Goal: Task Accomplishment & Management: Manage account settings

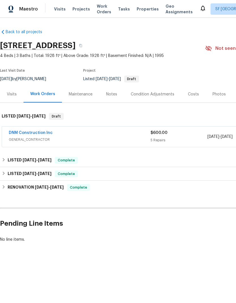
click at [119, 132] on div "DNM Construction Inc" at bounding box center [80, 133] width 142 height 7
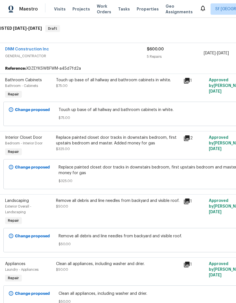
scroll to position [86, 7]
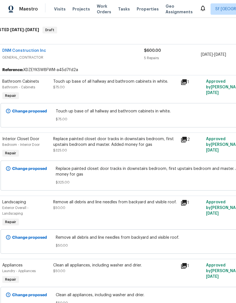
click at [23, 52] on link "DNM Construction Inc" at bounding box center [24, 51] width 44 height 4
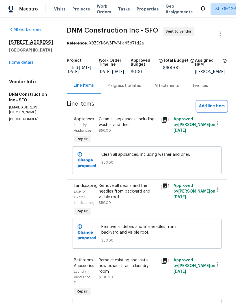
click at [213, 110] on span "Add line item" at bounding box center [212, 106] width 26 height 7
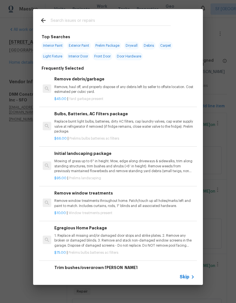
click at [90, 18] on input "text" at bounding box center [111, 21] width 120 height 9
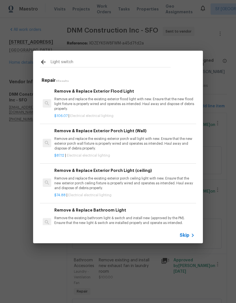
click at [63, 64] on input "Light switch" at bounding box center [111, 63] width 120 height 9
type input "switch"
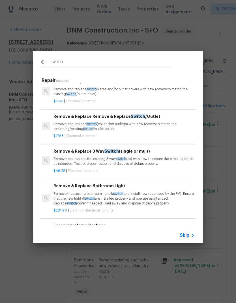
scroll to position [110, 1]
click at [132, 159] on p "Remove and replace the existing 3 way switch (es) with new to ensure the circui…" at bounding box center [124, 161] width 141 height 10
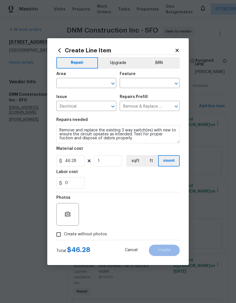
click at [80, 85] on input "text" at bounding box center [78, 83] width 44 height 9
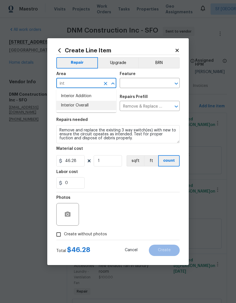
click at [92, 107] on li "Interior Overall" at bounding box center [86, 105] width 60 height 9
type input "Interior Overall"
click at [149, 81] on input "text" at bounding box center [142, 83] width 44 height 9
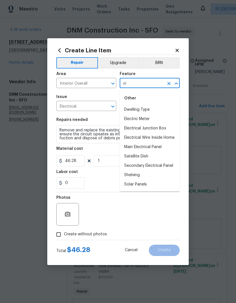
type input "e"
type input "l"
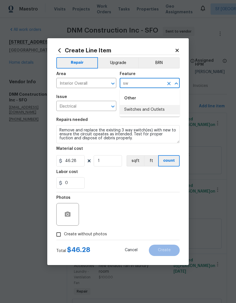
click at [164, 109] on li "Switches and Outlets" at bounding box center [150, 109] width 60 height 9
type input "Switches and Outlets"
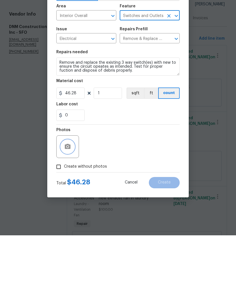
click at [64, 211] on icon "button" at bounding box center [67, 214] width 7 height 7
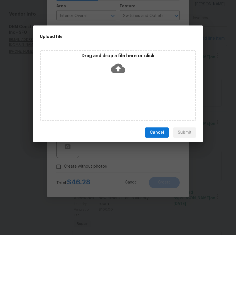
scroll to position [23, 0]
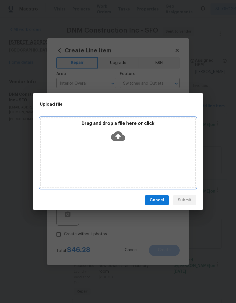
click at [118, 143] on icon at bounding box center [118, 136] width 14 height 14
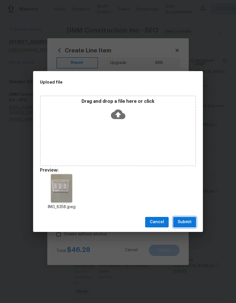
click at [187, 220] on span "Submit" at bounding box center [185, 222] width 14 height 7
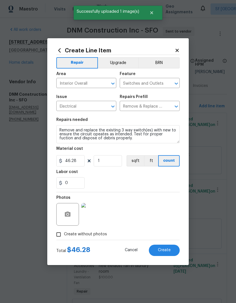
click at [159, 212] on div "Photos" at bounding box center [118, 210] width 124 height 37
click at [163, 252] on span "Create" at bounding box center [164, 250] width 13 height 4
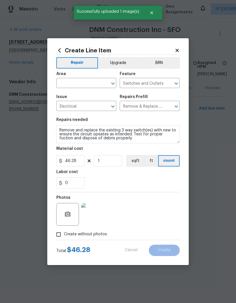
type input "0"
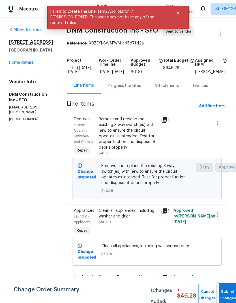
click at [226, 292] on button "Submit Changes" at bounding box center [228, 295] width 18 height 24
click at [226, 291] on button "Submit Changes" at bounding box center [228, 295] width 18 height 24
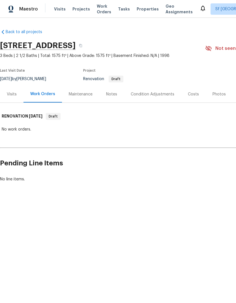
click at [148, 90] on div "Condition Adjustments" at bounding box center [152, 94] width 57 height 17
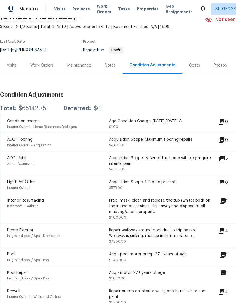
scroll to position [29, 0]
click at [182, 234] on div "Repair walkway around pool due to trip hazard. Walkway is sinking, replace in s…" at bounding box center [160, 233] width 102 height 11
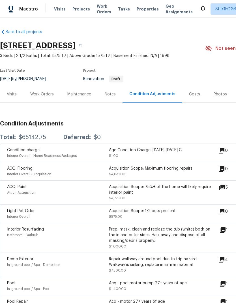
scroll to position [0, 0]
click at [10, 93] on div "Visits" at bounding box center [12, 95] width 10 height 6
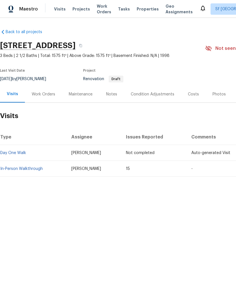
click at [19, 170] on link "In-Person Walkthrough" at bounding box center [21, 169] width 43 height 4
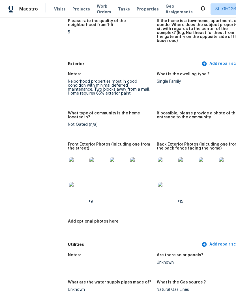
scroll to position [211, 0]
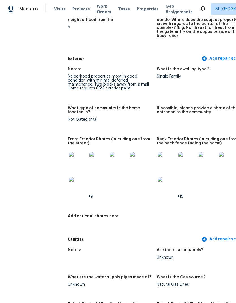
click at [158, 154] on img at bounding box center [167, 161] width 18 height 18
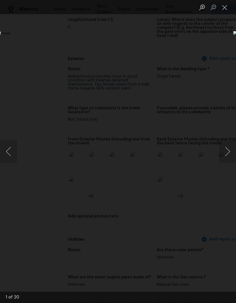
click at [185, 178] on img "Lightbox" at bounding box center [91, 151] width 188 height 241
click at [226, 149] on button "Next image" at bounding box center [227, 151] width 17 height 23
click at [224, 153] on button "Next image" at bounding box center [227, 151] width 17 height 23
click at [226, 151] on button "Next image" at bounding box center [227, 151] width 17 height 23
click at [229, 155] on button "Next image" at bounding box center [227, 151] width 17 height 23
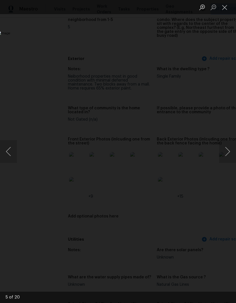
click at [226, 151] on button "Next image" at bounding box center [227, 151] width 17 height 23
click at [226, 150] on button "Next image" at bounding box center [227, 151] width 17 height 23
click at [227, 156] on button "Next image" at bounding box center [227, 151] width 17 height 23
click at [224, 152] on button "Next image" at bounding box center [227, 151] width 17 height 23
click at [224, 153] on button "Next image" at bounding box center [227, 151] width 17 height 23
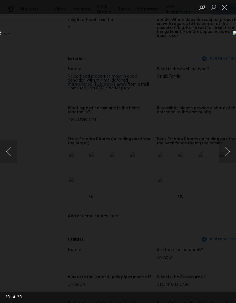
click at [228, 152] on button "Next image" at bounding box center [227, 151] width 17 height 23
click at [226, 154] on button "Next image" at bounding box center [227, 151] width 17 height 23
click at [224, 155] on button "Next image" at bounding box center [227, 151] width 17 height 23
click at [228, 151] on button "Next image" at bounding box center [227, 151] width 17 height 23
click at [227, 154] on button "Next image" at bounding box center [227, 151] width 17 height 23
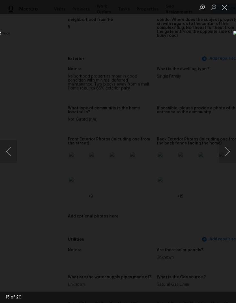
click at [229, 150] on button "Next image" at bounding box center [227, 151] width 17 height 23
click at [228, 151] on button "Next image" at bounding box center [227, 151] width 17 height 23
click at [229, 152] on button "Next image" at bounding box center [227, 151] width 17 height 23
click at [227, 149] on button "Next image" at bounding box center [227, 151] width 17 height 23
click at [224, 152] on button "Next image" at bounding box center [227, 151] width 17 height 23
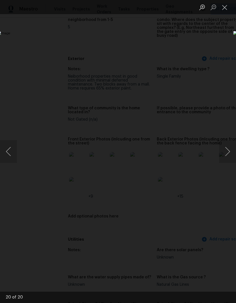
click at [228, 149] on button "Next image" at bounding box center [227, 151] width 17 height 23
click at [227, 150] on button "Next image" at bounding box center [227, 151] width 17 height 23
click at [228, 147] on button "Next image" at bounding box center [227, 151] width 17 height 23
click at [223, 151] on button "Next image" at bounding box center [227, 151] width 17 height 23
click at [227, 149] on button "Next image" at bounding box center [227, 151] width 17 height 23
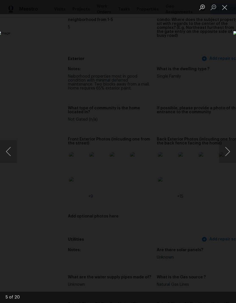
click at [225, 151] on button "Next image" at bounding box center [227, 151] width 17 height 23
click at [227, 149] on button "Next image" at bounding box center [227, 151] width 17 height 23
click at [229, 149] on button "Next image" at bounding box center [227, 151] width 17 height 23
click at [228, 151] on button "Next image" at bounding box center [227, 151] width 17 height 23
click at [224, 5] on button "Close lightbox" at bounding box center [224, 7] width 11 height 10
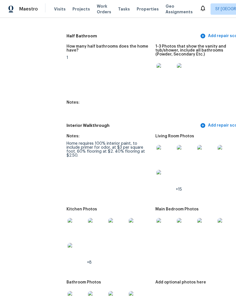
scroll to position [816, 1]
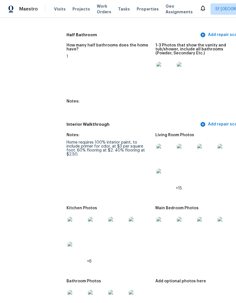
click at [68, 218] on img at bounding box center [77, 226] width 18 height 18
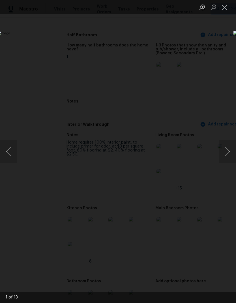
click at [224, 154] on button "Next image" at bounding box center [227, 151] width 17 height 23
click at [220, 155] on button "Next image" at bounding box center [227, 151] width 17 height 23
click at [215, 45] on div "Lightbox" at bounding box center [118, 151] width 236 height 303
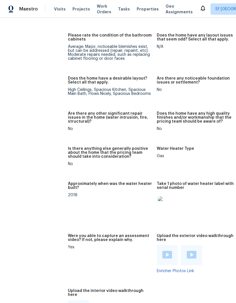
scroll to position [1280, 0]
click at [160, 197] on img at bounding box center [167, 206] width 18 height 18
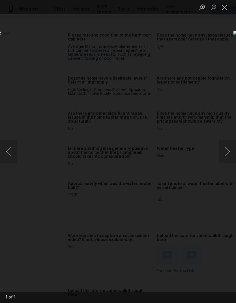
click at [217, 50] on div "Lightbox" at bounding box center [118, 151] width 236 height 303
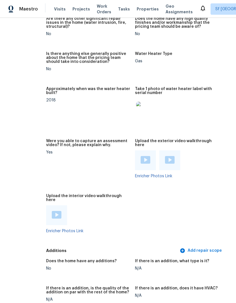
scroll to position [1376, 21]
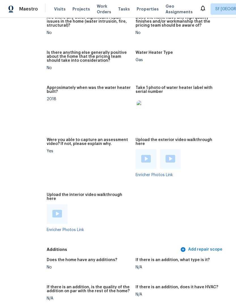
click at [52, 210] on img at bounding box center [57, 214] width 10 height 8
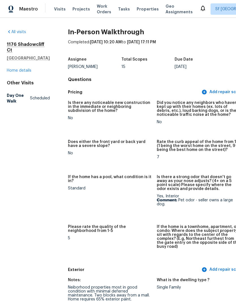
scroll to position [0, 0]
click at [18, 33] on link "All visits" at bounding box center [16, 32] width 19 height 4
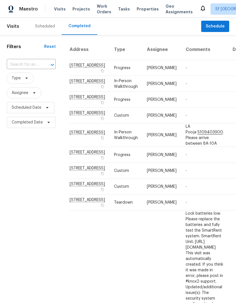
click at [54, 26] on div "Scheduled" at bounding box center [45, 27] width 20 height 6
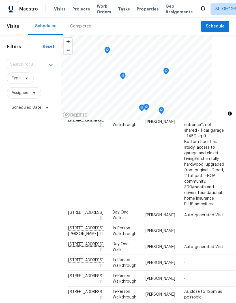
scroll to position [242, 0]
click at [146, 213] on span "[PERSON_NAME]" at bounding box center [161, 215] width 30 height 4
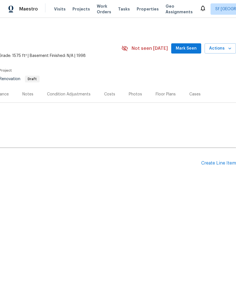
scroll to position [0, 84]
click at [209, 161] on div "Create Line Item" at bounding box center [219, 163] width 35 height 5
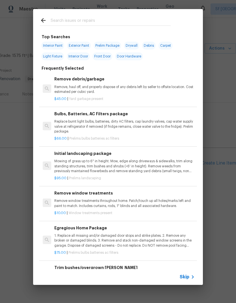
click at [113, 17] on input "text" at bounding box center [111, 21] width 120 height 9
type input "Pest"
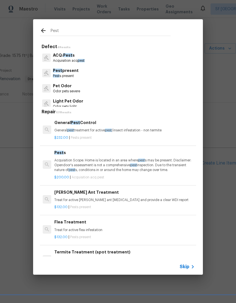
click at [144, 161] on span "pest" at bounding box center [141, 160] width 7 height 3
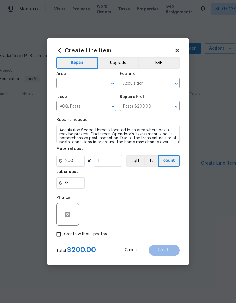
click at [144, 160] on button "ft" at bounding box center [151, 160] width 14 height 11
click at [79, 164] on input "200" at bounding box center [70, 160] width 28 height 11
type input "100"
click at [154, 179] on div "0" at bounding box center [118, 182] width 124 height 11
click at [88, 81] on input "text" at bounding box center [78, 83] width 44 height 9
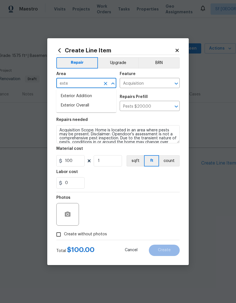
click at [92, 105] on li "Exterior Overall" at bounding box center [86, 105] width 60 height 9
type input "Exterior Overall"
click at [143, 123] on div "Repairs needed" at bounding box center [118, 121] width 124 height 7
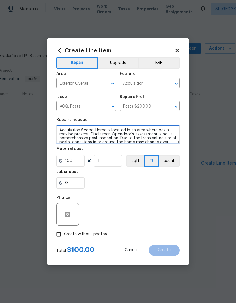
click at [128, 133] on textarea "Acquisition Scope: Home is located in an area where pests may be present. Discl…" at bounding box center [118, 134] width 124 height 18
click at [133, 134] on textarea "Acquisition Scope: Home is located in an area where pests may be present. Discl…" at bounding box center [118, 134] width 124 height 18
click at [120, 130] on textarea "Acquisition Scope: Home is located in an area where pests may be present. Discl…" at bounding box center [118, 134] width 124 height 18
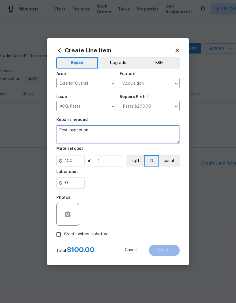
type textarea "Pest inspection"
click at [147, 184] on div "0" at bounding box center [118, 182] width 124 height 11
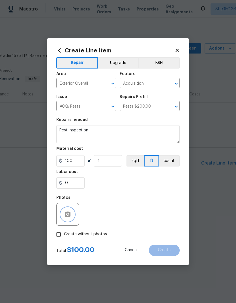
click at [66, 213] on icon "button" at bounding box center [68, 214] width 6 height 5
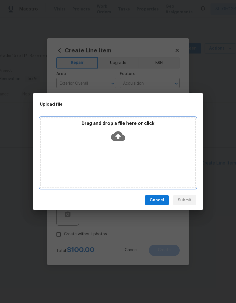
click at [122, 138] on icon at bounding box center [118, 136] width 14 height 10
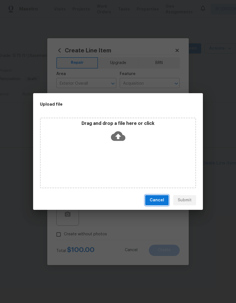
click at [153, 204] on button "Cancel" at bounding box center [157, 200] width 24 height 10
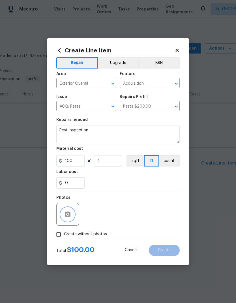
click at [69, 214] on icon "button" at bounding box center [68, 214] width 6 height 5
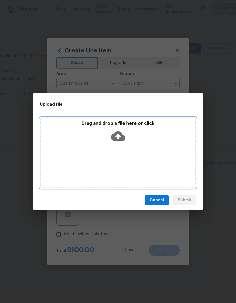
click at [112, 132] on icon at bounding box center [118, 136] width 14 height 14
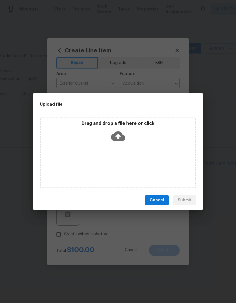
click at [121, 135] on icon at bounding box center [118, 136] width 14 height 10
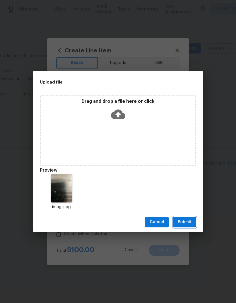
click at [189, 219] on span "Submit" at bounding box center [185, 222] width 14 height 7
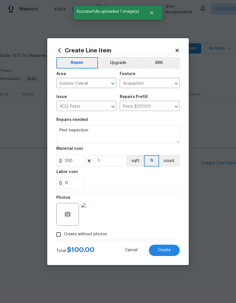
click at [166, 251] on span "Create" at bounding box center [164, 250] width 13 height 4
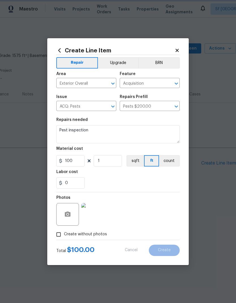
type input "0"
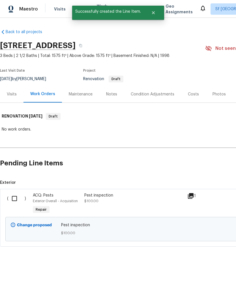
scroll to position [0, 0]
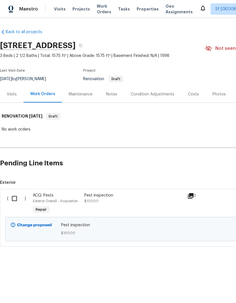
click at [15, 198] on input "checkbox" at bounding box center [17, 199] width 16 height 12
checkbox input "true"
click at [201, 287] on span "Create Work Order" at bounding box center [204, 289] width 38 height 7
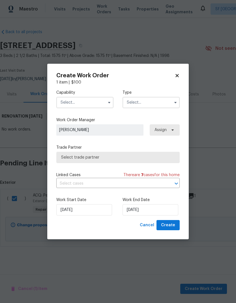
click at [98, 103] on input "text" at bounding box center [84, 102] width 57 height 11
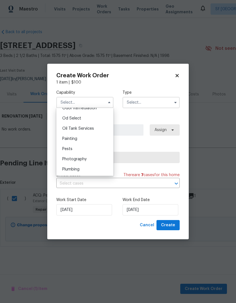
scroll to position [461, 0]
click at [76, 139] on div "Pests" at bounding box center [85, 140] width 54 height 10
type input "Pests"
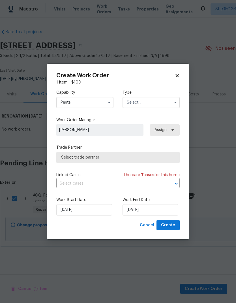
click at [155, 100] on input "text" at bounding box center [151, 102] width 57 height 11
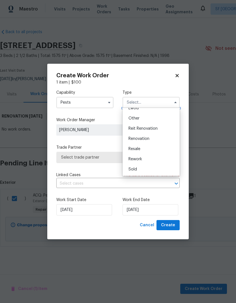
scroll to position [67, 0]
click at [149, 137] on span "Renovation" at bounding box center [139, 139] width 21 height 4
type input "Renovation"
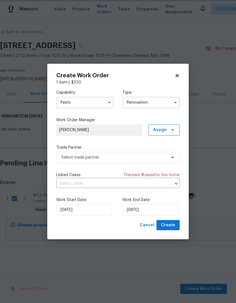
scroll to position [0, 0]
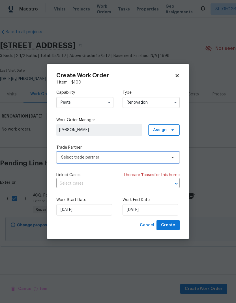
click at [138, 157] on span "Select trade partner" at bounding box center [114, 158] width 106 height 6
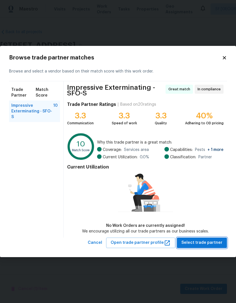
click at [207, 245] on span "Select trade partner" at bounding box center [202, 242] width 41 height 7
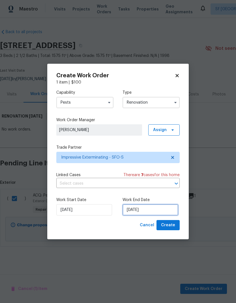
click at [150, 206] on input "[DATE]" at bounding box center [151, 209] width 56 height 11
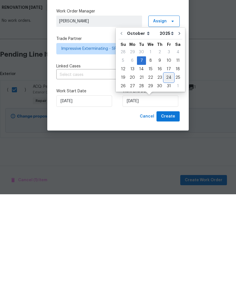
click at [169, 183] on div "24" at bounding box center [168, 187] width 9 height 8
type input "[DATE]"
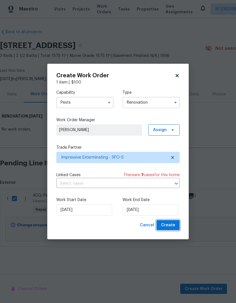
click at [171, 225] on span "Create" at bounding box center [168, 225] width 14 height 7
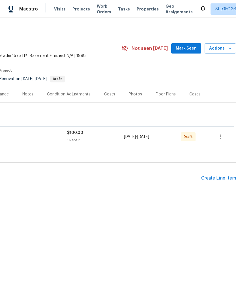
scroll to position [0, 84]
click at [213, 179] on div "Create Line Item" at bounding box center [219, 178] width 35 height 5
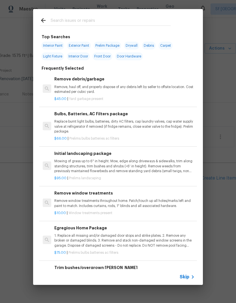
click at [123, 12] on div at bounding box center [105, 20] width 145 height 22
click at [123, 11] on div at bounding box center [105, 20] width 145 height 22
click at [119, 19] on input "text" at bounding box center [111, 21] width 120 height 9
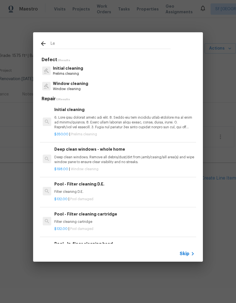
type input "L"
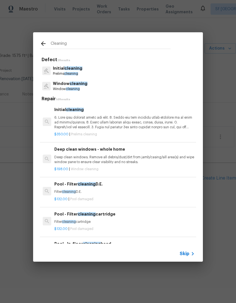
type input "Cleaning"
click at [124, 69] on div "Initial cleaning Prelims cleaning" at bounding box center [118, 70] width 156 height 15
click at [134, 65] on div "Initial cleaning Prelims cleaning" at bounding box center [118, 70] width 156 height 15
click at [116, 69] on div "Initial cleaning Prelims cleaning" at bounding box center [118, 70] width 156 height 15
click at [77, 70] on span "cleaning" at bounding box center [74, 68] width 18 height 4
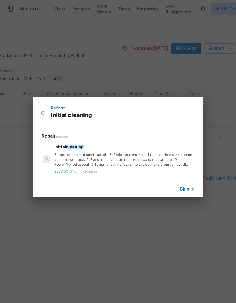
click at [183, 190] on span "Skip" at bounding box center [185, 189] width 10 height 6
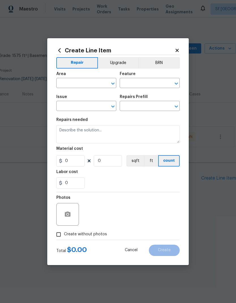
click at [178, 49] on icon at bounding box center [177, 50] width 3 height 3
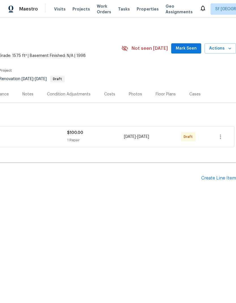
click at [215, 180] on div "Create Line Item" at bounding box center [219, 178] width 35 height 5
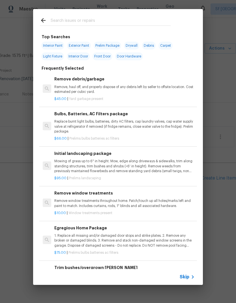
click at [109, 14] on div at bounding box center [105, 20] width 145 height 22
click at [106, 22] on input "text" at bounding box center [111, 21] width 120 height 9
type input "Cleaning"
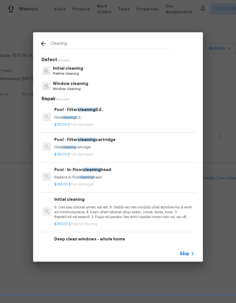
click at [75, 70] on p "Initial cleaning" at bounding box center [68, 68] width 30 height 6
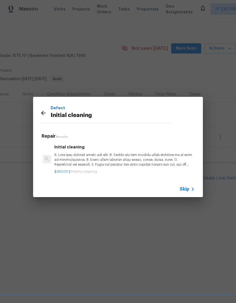
click at [71, 151] on div "Initial cleaning" at bounding box center [124, 155] width 141 height 23
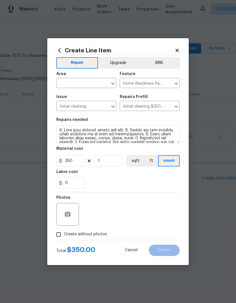
click at [85, 80] on input "text" at bounding box center [78, 83] width 44 height 9
click at [88, 106] on li "Interior Overall" at bounding box center [86, 105] width 60 height 9
type input "Interior Overall"
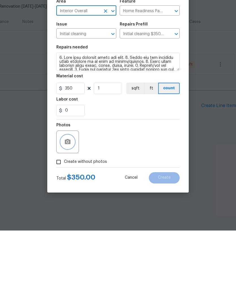
click at [63, 208] on button "button" at bounding box center [68, 215] width 14 height 14
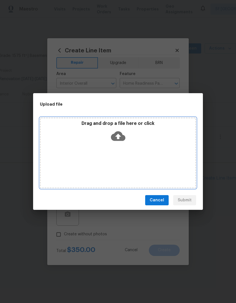
click at [111, 132] on icon at bounding box center [118, 136] width 14 height 14
click at [116, 140] on icon at bounding box center [118, 136] width 14 height 10
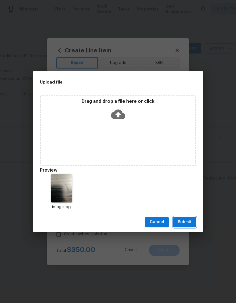
click at [189, 217] on button "Submit" at bounding box center [184, 222] width 23 height 10
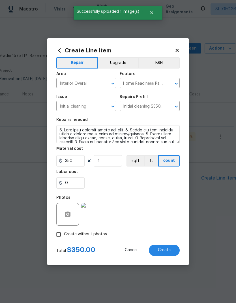
click at [164, 252] on span "Create" at bounding box center [164, 250] width 13 height 4
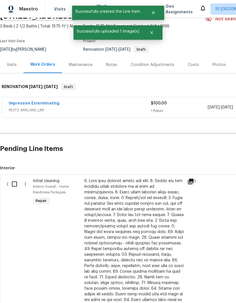
scroll to position [30, 0]
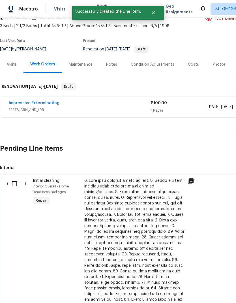
click at [18, 183] on input "checkbox" at bounding box center [17, 184] width 16 height 12
checkbox input "true"
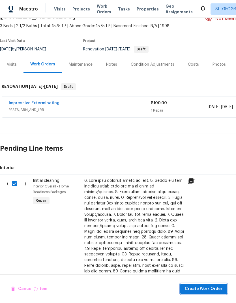
click at [206, 290] on span "Create Work Order" at bounding box center [204, 289] width 38 height 7
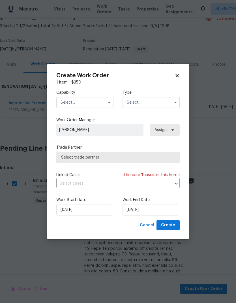
click at [89, 88] on div "Capability Type" at bounding box center [118, 98] width 124 height 27
click at [85, 99] on input "text" at bounding box center [84, 102] width 57 height 11
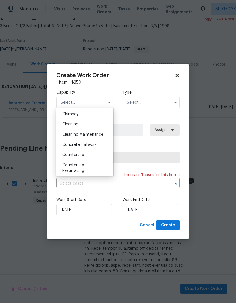
scroll to position [75, 0]
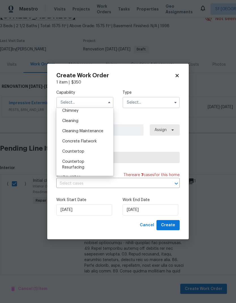
click at [86, 122] on div "Cleaning" at bounding box center [85, 121] width 54 height 10
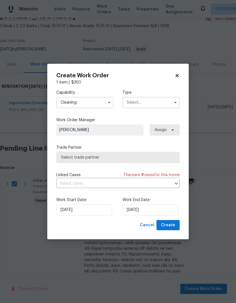
type input "Cleaning"
click at [160, 101] on input "text" at bounding box center [151, 102] width 57 height 11
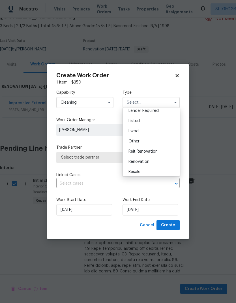
scroll to position [45, 0]
click at [147, 161] on span "Renovation" at bounding box center [139, 161] width 21 height 4
type input "Renovation"
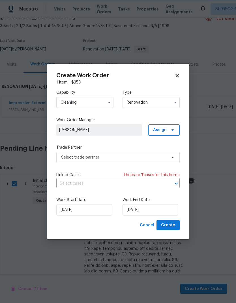
scroll to position [0, 0]
click at [150, 211] on input "[DATE]" at bounding box center [151, 209] width 56 height 11
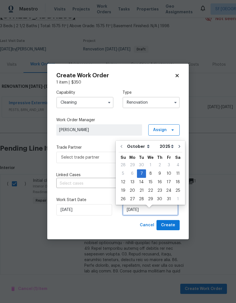
scroll to position [4, 0]
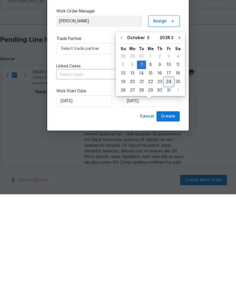
click at [167, 187] on div "24" at bounding box center [168, 191] width 9 height 8
type input "[DATE]"
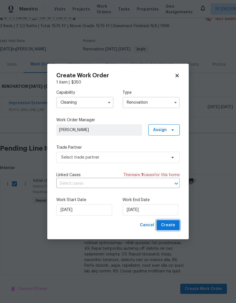
click at [167, 226] on span "Create" at bounding box center [168, 225] width 14 height 7
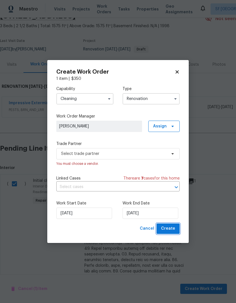
click at [158, 158] on span "Select trade partner" at bounding box center [118, 153] width 124 height 11
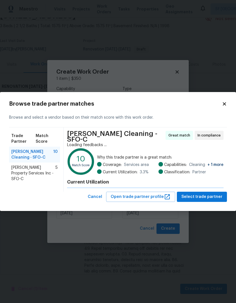
click at [149, 177] on div "Current Utilization" at bounding box center [145, 182] width 157 height 11
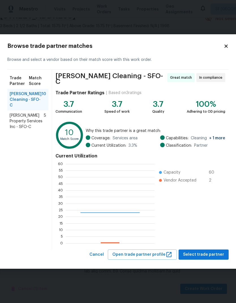
scroll to position [79, 89]
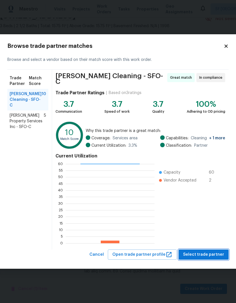
click at [204, 255] on span "Select trade partner" at bounding box center [203, 254] width 41 height 7
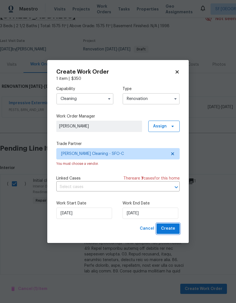
click at [167, 231] on span "Create" at bounding box center [168, 228] width 14 height 7
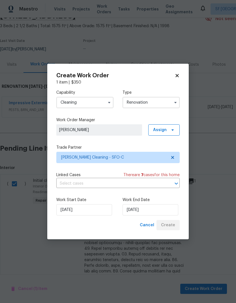
scroll to position [0, 0]
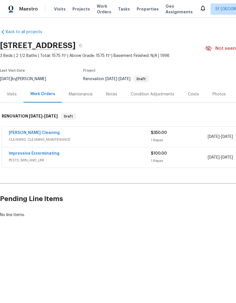
click at [13, 94] on div "Visits" at bounding box center [12, 95] width 10 height 6
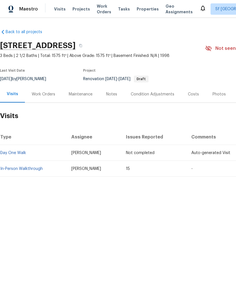
click at [29, 170] on link "In-Person Walkthrough" at bounding box center [21, 169] width 43 height 4
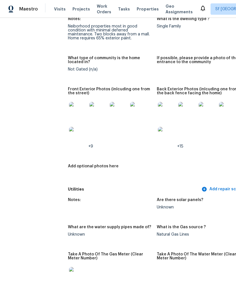
scroll to position [261, 0]
click at [69, 102] on img at bounding box center [78, 111] width 18 height 18
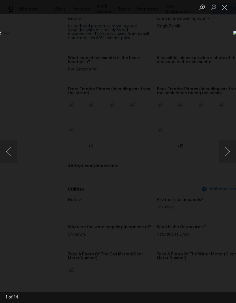
click at [228, 149] on button "Next image" at bounding box center [227, 151] width 17 height 23
click at [226, 151] on button "Next image" at bounding box center [227, 151] width 17 height 23
click at [185, 183] on img "Lightbox" at bounding box center [91, 151] width 188 height 241
click at [227, 152] on button "Next image" at bounding box center [227, 151] width 17 height 23
click at [226, 149] on button "Next image" at bounding box center [227, 151] width 17 height 23
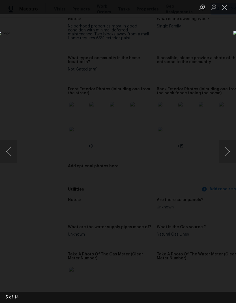
click at [225, 149] on button "Next image" at bounding box center [227, 151] width 17 height 23
click at [229, 149] on button "Next image" at bounding box center [227, 151] width 17 height 23
click at [230, 156] on button "Next image" at bounding box center [227, 151] width 17 height 23
click at [227, 153] on button "Next image" at bounding box center [227, 151] width 17 height 23
click at [224, 151] on button "Next image" at bounding box center [227, 151] width 17 height 23
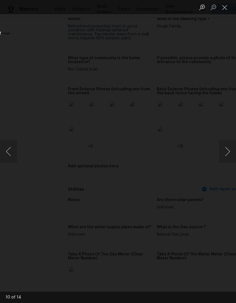
click at [226, 157] on button "Next image" at bounding box center [227, 151] width 17 height 23
click at [230, 156] on button "Next image" at bounding box center [227, 151] width 17 height 23
click at [227, 150] on button "Next image" at bounding box center [227, 151] width 17 height 23
click at [226, 153] on button "Next image" at bounding box center [227, 151] width 17 height 23
click at [227, 154] on button "Next image" at bounding box center [227, 151] width 17 height 23
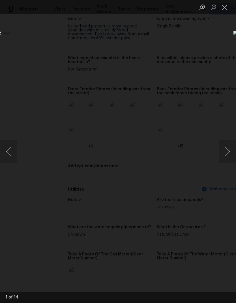
click at [229, 152] on button "Next image" at bounding box center [227, 151] width 17 height 23
click at [224, 149] on button "Next image" at bounding box center [227, 151] width 17 height 23
click at [229, 146] on button "Next image" at bounding box center [227, 151] width 17 height 23
click at [223, 7] on button "Close lightbox" at bounding box center [224, 7] width 11 height 10
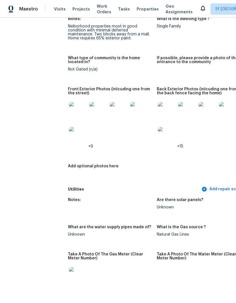
click at [164, 108] on img at bounding box center [167, 111] width 18 height 18
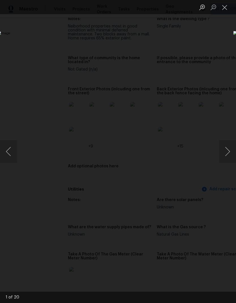
click at [231, 155] on button "Next image" at bounding box center [227, 151] width 17 height 23
click at [227, 152] on button "Next image" at bounding box center [227, 151] width 17 height 23
click at [230, 150] on button "Next image" at bounding box center [227, 151] width 17 height 23
click at [230, 153] on button "Next image" at bounding box center [227, 151] width 17 height 23
click at [231, 149] on button "Next image" at bounding box center [227, 151] width 17 height 23
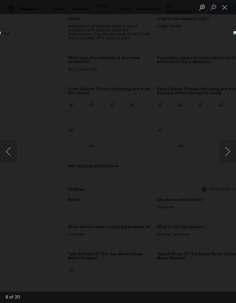
click at [232, 153] on button "Next image" at bounding box center [227, 151] width 17 height 23
click at [230, 152] on button "Next image" at bounding box center [227, 151] width 17 height 23
click at [228, 149] on button "Next image" at bounding box center [227, 151] width 17 height 23
click at [223, 151] on button "Next image" at bounding box center [227, 151] width 17 height 23
click at [228, 152] on button "Next image" at bounding box center [227, 151] width 17 height 23
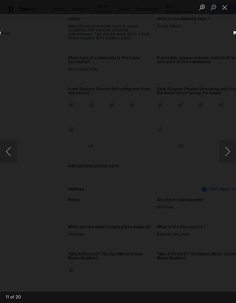
click at [225, 147] on button "Next image" at bounding box center [227, 151] width 17 height 23
click at [225, 151] on button "Next image" at bounding box center [227, 151] width 17 height 23
click at [230, 147] on button "Next image" at bounding box center [227, 151] width 17 height 23
click at [228, 155] on button "Next image" at bounding box center [227, 151] width 17 height 23
click at [224, 153] on button "Next image" at bounding box center [227, 151] width 17 height 23
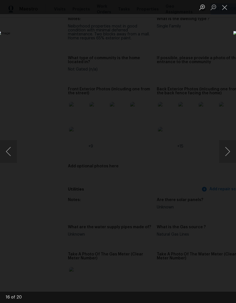
click at [226, 152] on button "Next image" at bounding box center [227, 151] width 17 height 23
click at [225, 152] on button "Next image" at bounding box center [227, 151] width 17 height 23
click at [227, 154] on button "Next image" at bounding box center [227, 151] width 17 height 23
click at [14, 149] on button "Previous image" at bounding box center [8, 151] width 17 height 23
click at [227, 155] on button "Next image" at bounding box center [227, 151] width 17 height 23
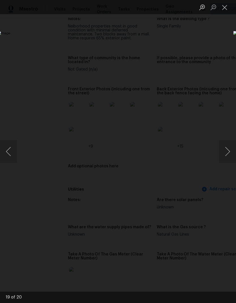
click at [226, 154] on button "Next image" at bounding box center [227, 151] width 17 height 23
click at [224, 154] on button "Next image" at bounding box center [227, 151] width 17 height 23
click at [16, 154] on button "Previous image" at bounding box center [8, 151] width 17 height 23
click at [230, 154] on button "Next image" at bounding box center [227, 151] width 17 height 23
click at [223, 152] on button "Next image" at bounding box center [227, 151] width 17 height 23
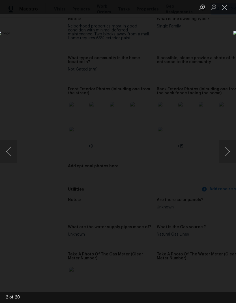
click at [225, 156] on button "Next image" at bounding box center [227, 151] width 17 height 23
click at [224, 155] on button "Next image" at bounding box center [227, 151] width 17 height 23
click at [223, 156] on button "Next image" at bounding box center [227, 151] width 17 height 23
click at [222, 10] on button "Close lightbox" at bounding box center [224, 7] width 11 height 10
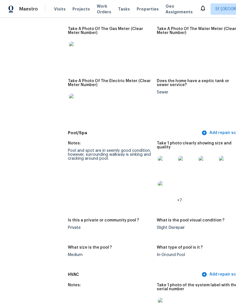
scroll to position [487, 0]
click at [162, 158] on img at bounding box center [167, 165] width 18 height 18
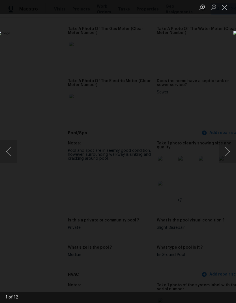
click at [225, 151] on button "Next image" at bounding box center [227, 151] width 17 height 23
click at [225, 152] on button "Next image" at bounding box center [227, 151] width 17 height 23
click at [222, 160] on button "Next image" at bounding box center [227, 151] width 17 height 23
click at [15, 148] on button "Previous image" at bounding box center [8, 151] width 17 height 23
click at [228, 147] on button "Next image" at bounding box center [227, 151] width 17 height 23
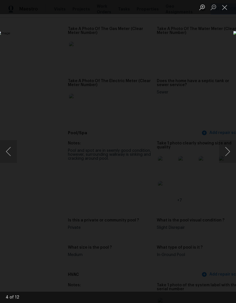
click at [223, 150] on button "Next image" at bounding box center [227, 151] width 17 height 23
click at [226, 144] on button "Next image" at bounding box center [227, 151] width 17 height 23
click at [222, 148] on button "Next image" at bounding box center [227, 151] width 17 height 23
click at [203, 48] on div "Lightbox" at bounding box center [118, 151] width 236 height 303
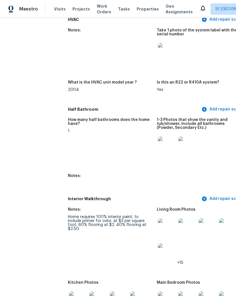
scroll to position [742, 0]
click at [161, 137] on img at bounding box center [167, 146] width 18 height 18
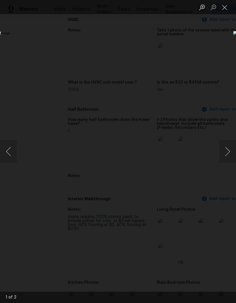
click at [226, 150] on button "Next image" at bounding box center [227, 151] width 17 height 23
click at [228, 148] on button "Next image" at bounding box center [227, 151] width 17 height 23
click at [227, 150] on button "Next image" at bounding box center [227, 151] width 17 height 23
click at [218, 66] on div "Lightbox" at bounding box center [118, 151] width 236 height 303
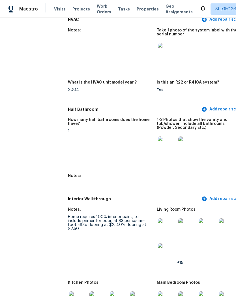
click at [215, 45] on div at bounding box center [199, 52] width 84 height 25
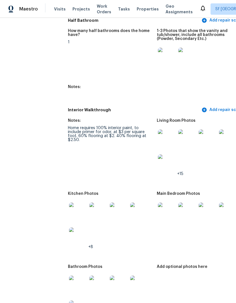
scroll to position [832, 0]
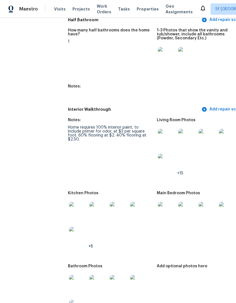
click at [160, 130] on img at bounding box center [167, 138] width 18 height 18
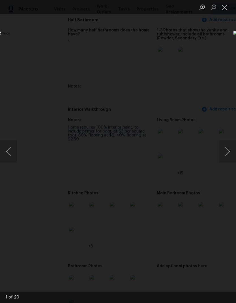
click at [226, 144] on button "Next image" at bounding box center [227, 151] width 17 height 23
click at [227, 152] on button "Next image" at bounding box center [227, 151] width 17 height 23
click at [223, 147] on button "Next image" at bounding box center [227, 151] width 17 height 23
click at [227, 154] on button "Next image" at bounding box center [227, 151] width 17 height 23
click at [224, 152] on button "Next image" at bounding box center [227, 151] width 17 height 23
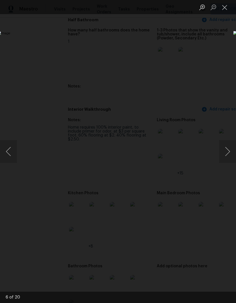
click at [228, 159] on button "Next image" at bounding box center [227, 151] width 17 height 23
click at [229, 149] on button "Next image" at bounding box center [227, 151] width 17 height 23
click at [227, 158] on button "Next image" at bounding box center [227, 151] width 17 height 23
click at [228, 150] on button "Next image" at bounding box center [227, 151] width 17 height 23
click at [229, 152] on button "Next image" at bounding box center [227, 151] width 17 height 23
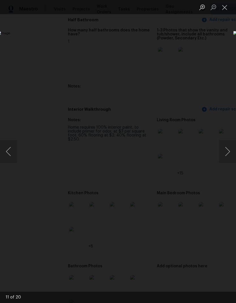
click at [228, 155] on button "Next image" at bounding box center [227, 151] width 17 height 23
click at [226, 153] on button "Next image" at bounding box center [227, 151] width 17 height 23
click at [230, 154] on button "Next image" at bounding box center [227, 151] width 17 height 23
click at [229, 153] on button "Next image" at bounding box center [227, 151] width 17 height 23
click at [11, 150] on button "Previous image" at bounding box center [8, 151] width 17 height 23
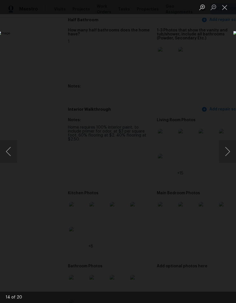
click at [225, 3] on button "Close lightbox" at bounding box center [224, 7] width 11 height 10
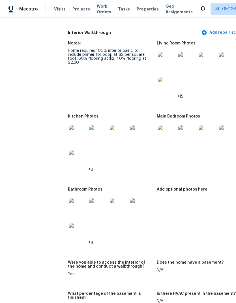
scroll to position [909, 0]
click at [74, 125] on img at bounding box center [78, 134] width 18 height 18
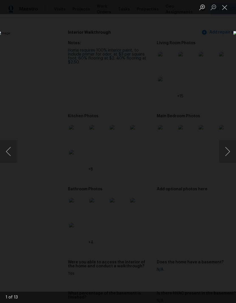
click at [55, 245] on div "Lightbox" at bounding box center [118, 151] width 236 height 303
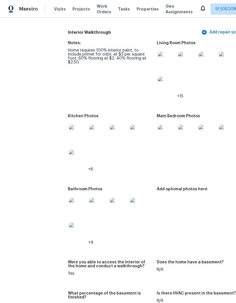
click at [90, 125] on img at bounding box center [99, 134] width 18 height 18
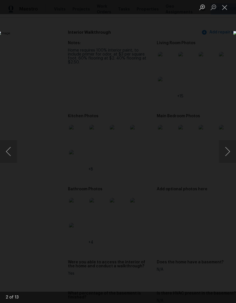
click at [230, 151] on button "Next image" at bounding box center [227, 151] width 17 height 23
click at [229, 150] on button "Next image" at bounding box center [227, 151] width 17 height 23
click at [231, 158] on button "Next image" at bounding box center [227, 151] width 17 height 23
click at [231, 152] on button "Next image" at bounding box center [227, 151] width 17 height 23
click at [227, 152] on button "Next image" at bounding box center [227, 151] width 17 height 23
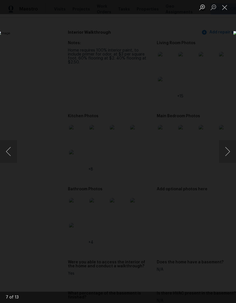
click at [227, 158] on button "Next image" at bounding box center [227, 151] width 17 height 23
click at [230, 145] on button "Next image" at bounding box center [227, 151] width 17 height 23
click at [231, 151] on button "Next image" at bounding box center [227, 151] width 17 height 23
click at [230, 156] on button "Next image" at bounding box center [227, 151] width 17 height 23
click at [185, 125] on img "Lightbox" at bounding box center [91, 151] width 188 height 241
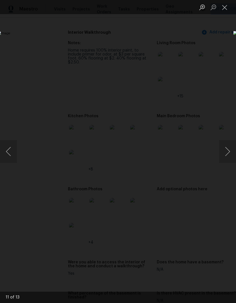
click at [225, 7] on button "Close lightbox" at bounding box center [224, 7] width 11 height 10
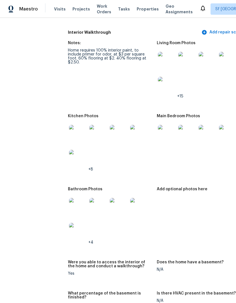
click at [158, 125] on img at bounding box center [167, 134] width 18 height 18
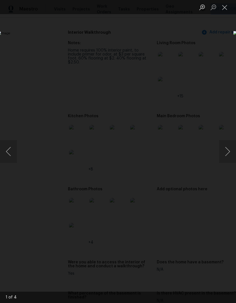
click at [226, 154] on button "Next image" at bounding box center [227, 151] width 17 height 23
click at [226, 152] on button "Next image" at bounding box center [227, 151] width 17 height 23
click at [226, 150] on button "Next image" at bounding box center [227, 151] width 17 height 23
click at [228, 152] on button "Next image" at bounding box center [227, 151] width 17 height 23
click at [228, 7] on button "Close lightbox" at bounding box center [224, 7] width 11 height 10
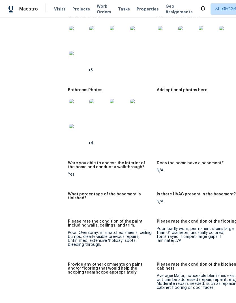
scroll to position [1008, 0]
click at [90, 99] on img at bounding box center [99, 108] width 18 height 18
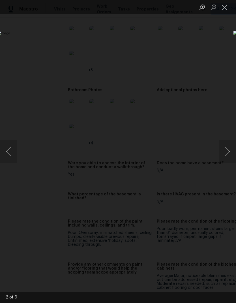
click at [7, 148] on button "Previous image" at bounding box center [8, 151] width 17 height 23
click at [223, 154] on button "Next image" at bounding box center [227, 151] width 17 height 23
click at [228, 151] on button "Next image" at bounding box center [227, 151] width 17 height 23
click at [224, 149] on button "Next image" at bounding box center [227, 151] width 17 height 23
click at [229, 151] on button "Next image" at bounding box center [227, 151] width 17 height 23
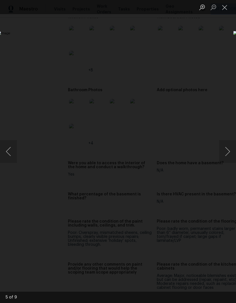
click at [227, 148] on button "Next image" at bounding box center [227, 151] width 17 height 23
click at [229, 150] on button "Next image" at bounding box center [227, 151] width 17 height 23
click at [227, 146] on button "Next image" at bounding box center [227, 151] width 17 height 23
click at [233, 155] on button "Next image" at bounding box center [227, 151] width 17 height 23
click at [231, 155] on button "Next image" at bounding box center [227, 151] width 17 height 23
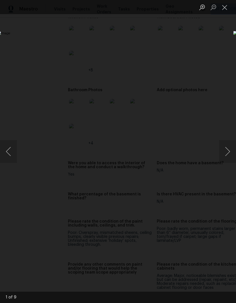
click at [230, 155] on button "Next image" at bounding box center [227, 151] width 17 height 23
click at [226, 9] on button "Close lightbox" at bounding box center [224, 7] width 11 height 10
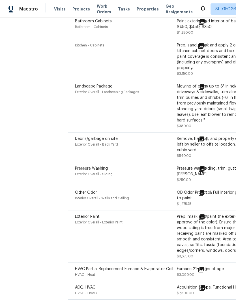
scroll to position [1945, 0]
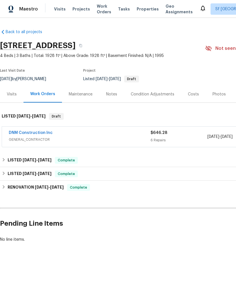
scroll to position [-5, 0]
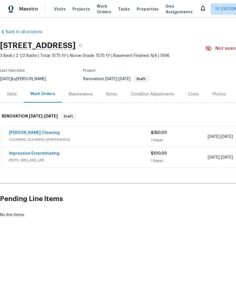
click at [113, 136] on div "[PERSON_NAME] Cleaning" at bounding box center [80, 133] width 142 height 7
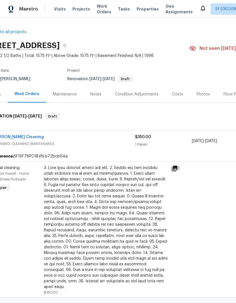
scroll to position [0, 26]
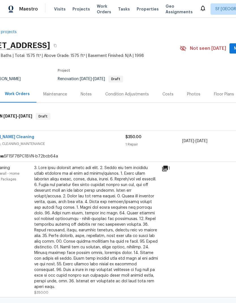
click at [156, 146] on div "1 Repair" at bounding box center [154, 145] width 57 height 6
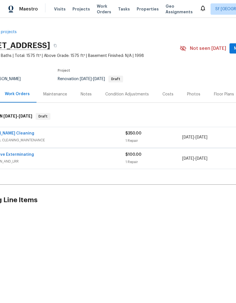
click at [128, 137] on div "$350.00 1 Repair" at bounding box center [154, 138] width 57 height 14
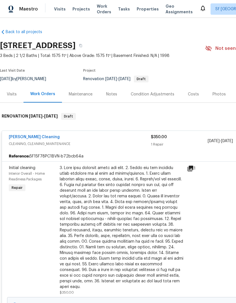
scroll to position [0, 0]
click at [32, 139] on link "[PERSON_NAME] Cleaning" at bounding box center [34, 137] width 51 height 4
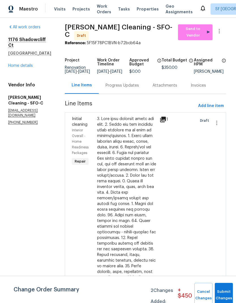
scroll to position [3, 1]
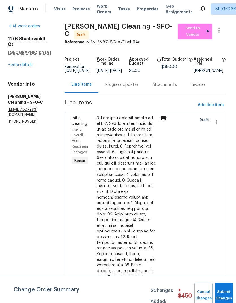
click at [166, 118] on icon at bounding box center [163, 119] width 6 height 6
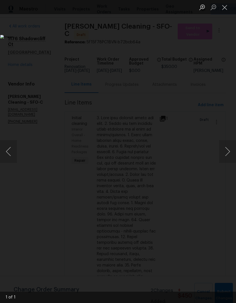
click at [226, 8] on button "Close lightbox" at bounding box center [224, 7] width 11 height 10
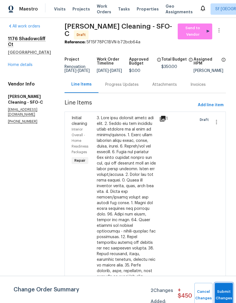
click at [219, 295] on span "Submit Changes" at bounding box center [224, 295] width 12 height 13
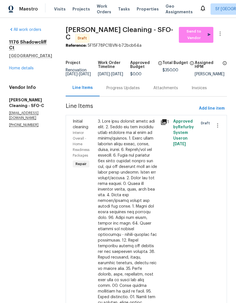
scroll to position [0, 0]
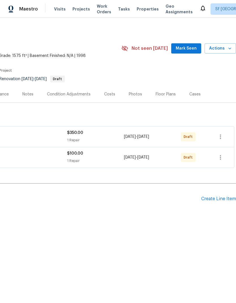
click at [213, 199] on div "Create Line Item" at bounding box center [219, 198] width 35 height 5
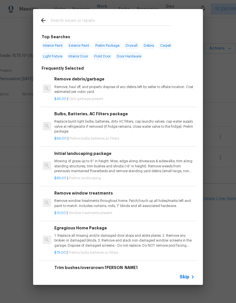
click at [126, 20] on input "text" at bounding box center [111, 21] width 120 height 9
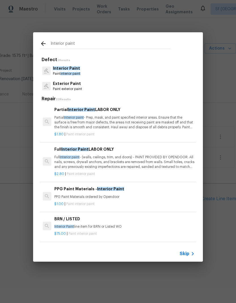
type input "Interior paint"
click at [83, 73] on div "Interior Paint Paint interior paint" at bounding box center [118, 70] width 156 height 15
click at [69, 72] on span "interior paint" at bounding box center [71, 73] width 20 height 3
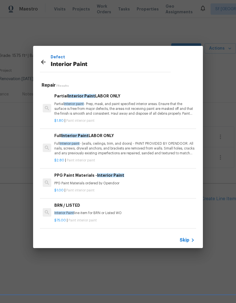
click at [97, 141] on div "Full Interior Paint LABOR ONLY Full Interior paint - (walls, ceilings, trim, an…" at bounding box center [124, 144] width 141 height 23
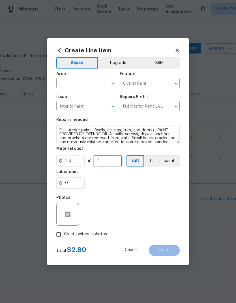
click at [110, 162] on input "1" at bounding box center [108, 160] width 28 height 11
type input "1575"
click at [143, 177] on div "Labor cost" at bounding box center [118, 173] width 124 height 7
click at [67, 217] on icon "button" at bounding box center [68, 214] width 6 height 5
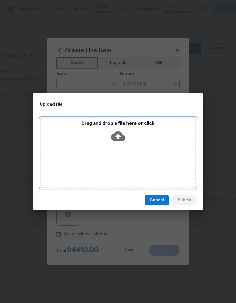
click at [116, 135] on icon at bounding box center [118, 136] width 14 height 10
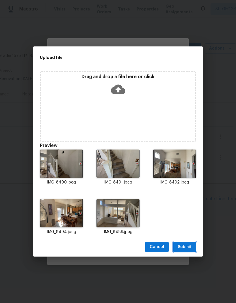
click at [188, 245] on span "Submit" at bounding box center [185, 247] width 14 height 7
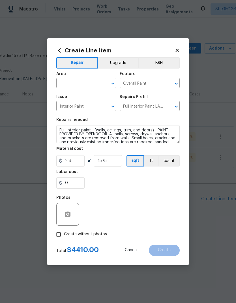
click at [87, 82] on input "text" at bounding box center [78, 83] width 44 height 9
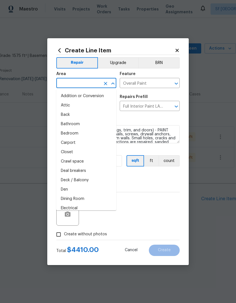
click at [83, 96] on li "Addition or Conversion" at bounding box center [86, 96] width 60 height 9
type input "Addition or Conversion"
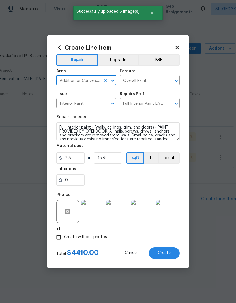
click at [88, 82] on input "Addition or Conversion" at bounding box center [78, 81] width 44 height 9
click at [116, 78] on icon "Open" at bounding box center [113, 80] width 7 height 7
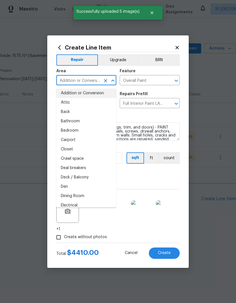
click at [104, 80] on icon "Clear" at bounding box center [106, 81] width 6 height 6
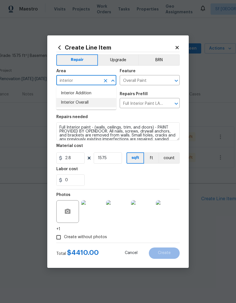
click at [91, 102] on li "Interior Overall" at bounding box center [86, 102] width 60 height 9
type input "Interior Overall"
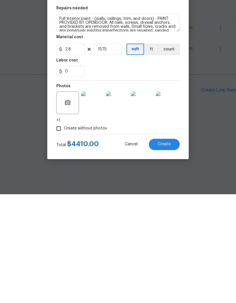
click at [166, 251] on span "Create" at bounding box center [164, 253] width 13 height 4
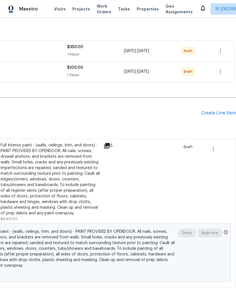
scroll to position [86, 84]
click at [213, 114] on div "Create Line Item" at bounding box center [219, 113] width 35 height 5
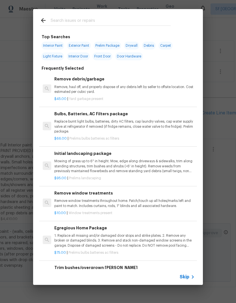
click at [116, 22] on input "text" at bounding box center [111, 21] width 120 height 9
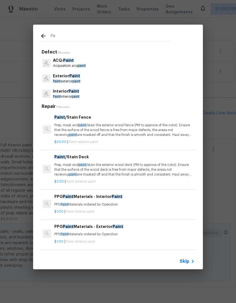
type input "P"
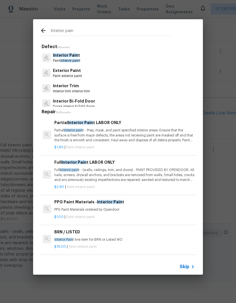
type input "Interior pain"
click at [90, 55] on div "Interior Pain t Paint interior pain t" at bounding box center [118, 57] width 156 height 15
click at [74, 56] on span "Interior Pain" at bounding box center [65, 55] width 25 height 4
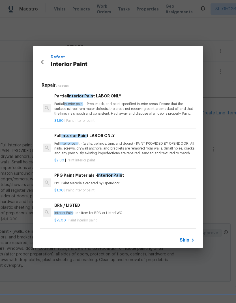
scroll to position [0, 0]
click at [43, 59] on icon at bounding box center [43, 62] width 7 height 7
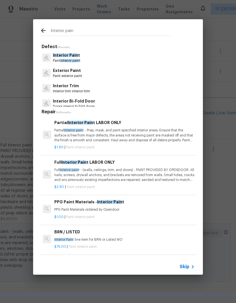
click at [43, 34] on icon at bounding box center [43, 30] width 7 height 7
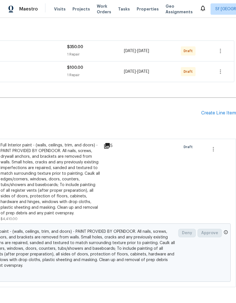
click at [218, 114] on div "Create Line Item" at bounding box center [219, 113] width 35 height 5
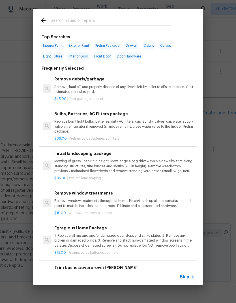
click at [59, 48] on span "Interior Paint" at bounding box center [52, 46] width 23 height 8
type input "Interior Paint"
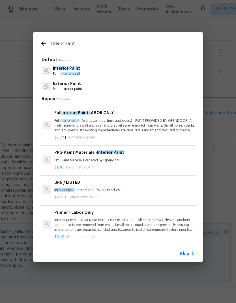
scroll to position [37, 0]
click at [100, 156] on div "PPG Paint Materials - Interior Paint PPG Paint Materials ordered by Opendoor" at bounding box center [124, 156] width 141 height 14
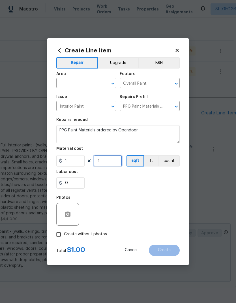
click at [114, 162] on input "1" at bounding box center [108, 160] width 28 height 11
type input "1575"
click at [139, 182] on div "0" at bounding box center [118, 182] width 124 height 11
click at [63, 206] on div at bounding box center [67, 214] width 23 height 23
click at [67, 219] on button "button" at bounding box center [68, 215] width 14 height 14
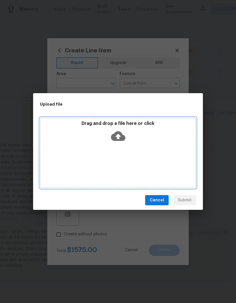
click at [118, 142] on icon at bounding box center [118, 136] width 14 height 14
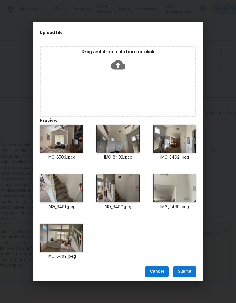
click at [188, 276] on button "Submit" at bounding box center [184, 272] width 23 height 10
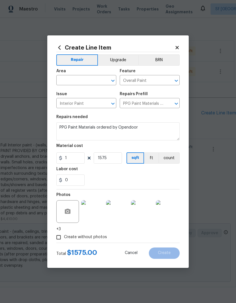
click at [92, 83] on input "text" at bounding box center [78, 81] width 44 height 9
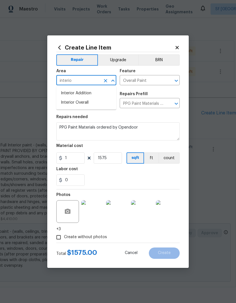
click at [92, 103] on li "Interior Overall" at bounding box center [86, 102] width 60 height 9
type input "Interior Overall"
click at [167, 186] on div "0" at bounding box center [118, 180] width 124 height 11
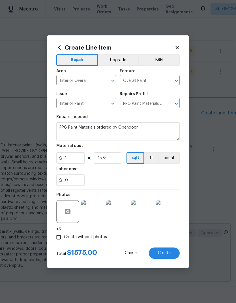
click at [164, 254] on span "Create" at bounding box center [164, 253] width 13 height 4
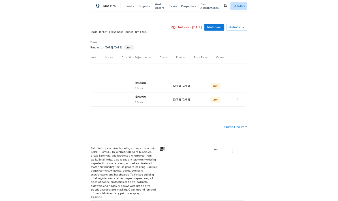
scroll to position [8, 84]
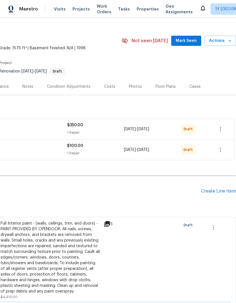
click at [215, 194] on div "Create Line Item" at bounding box center [219, 191] width 35 height 5
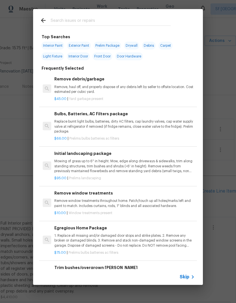
click at [117, 19] on input "text" at bounding box center [111, 21] width 120 height 9
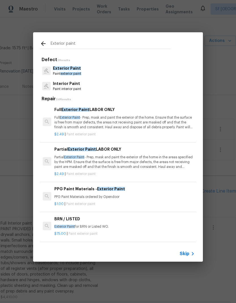
type input "Exterior paint"
click at [84, 66] on div "Exterior Paint Paint exterior paint" at bounding box center [118, 70] width 156 height 15
click at [70, 70] on span "Exterior Paint" at bounding box center [67, 68] width 28 height 4
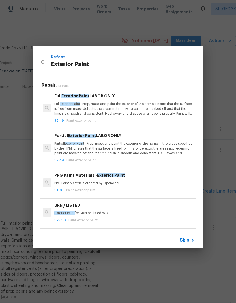
click at [86, 104] on p "Full Exterior Paint - Prep, mask and paint the exterior of the home. Ensure tha…" at bounding box center [124, 109] width 141 height 14
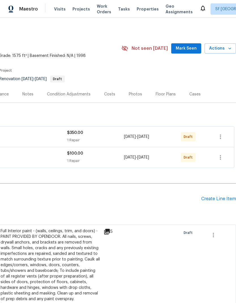
scroll to position [0, 84]
click at [213, 198] on div "Create Line Item" at bounding box center [219, 198] width 35 height 5
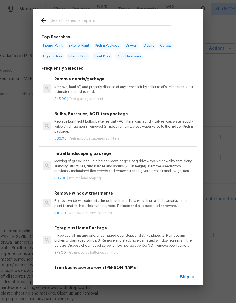
click at [121, 17] on input "text" at bounding box center [111, 21] width 120 height 9
click at [88, 44] on span "Exterior Paint" at bounding box center [79, 46] width 24 height 8
type input "Exterior Paint"
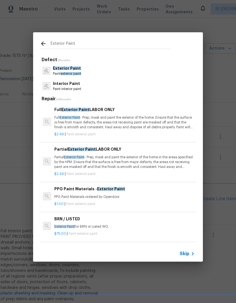
click at [100, 111] on h6 "Full Exterior Paint LABOR ONLY" at bounding box center [124, 110] width 141 height 6
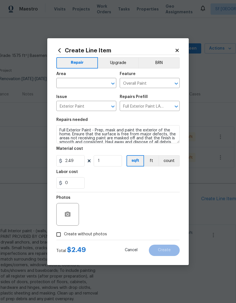
click at [83, 82] on input "text" at bounding box center [78, 83] width 44 height 9
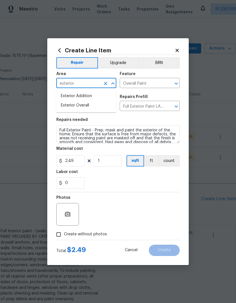
click at [90, 106] on li "Exterior Overall" at bounding box center [86, 105] width 60 height 9
type input "Exterior Overall"
click at [177, 117] on section "Repairs needed Full Exterior Paint - Prep, mask and paint the exterior of the h…" at bounding box center [118, 153] width 124 height 78
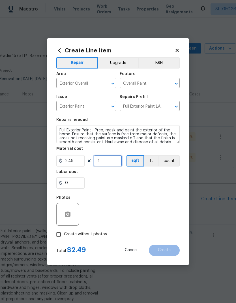
click at [114, 165] on input "1" at bounding box center [108, 160] width 28 height 11
type input "1800"
click at [150, 179] on div "0" at bounding box center [118, 182] width 124 height 11
click at [67, 214] on icon "button" at bounding box center [67, 214] width 7 height 7
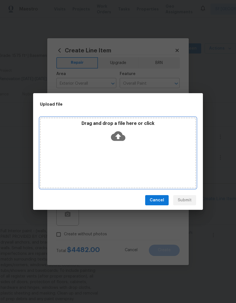
click at [121, 134] on icon at bounding box center [118, 136] width 14 height 10
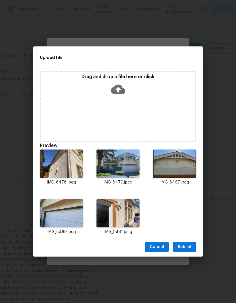
click at [186, 249] on span "Submit" at bounding box center [185, 247] width 14 height 7
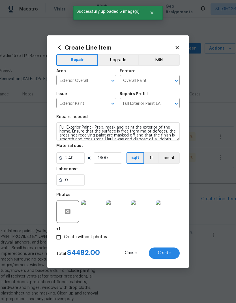
click at [163, 253] on span "Create" at bounding box center [164, 253] width 13 height 4
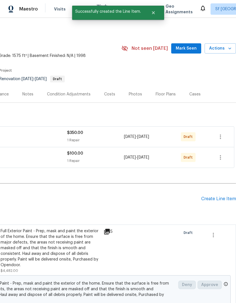
click at [212, 197] on div "Create Line Item" at bounding box center [219, 198] width 35 height 5
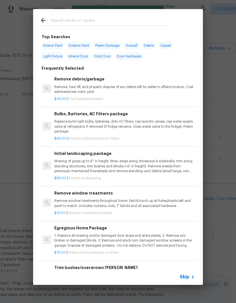
click at [109, 17] on input "text" at bounding box center [111, 21] width 120 height 9
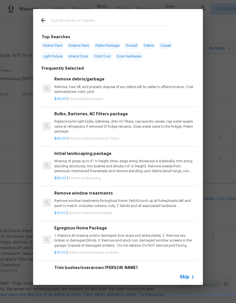
click at [86, 44] on span "Exterior Paint" at bounding box center [79, 46] width 24 height 8
type input "Exterior Paint"
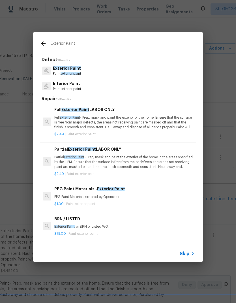
click at [106, 191] on h6 "PPG Paint Materials - Exterior Paint" at bounding box center [124, 189] width 141 height 6
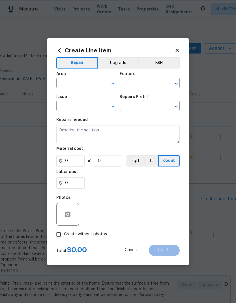
type input "Overall Paint"
type input "Exterior Paint"
type input "PPG Paint Materials - Exterior Paint $1.00"
type textarea "PPG Paint Materials ordered by Opendoor"
type input "1"
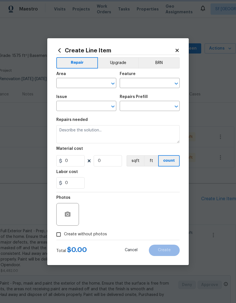
type input "1"
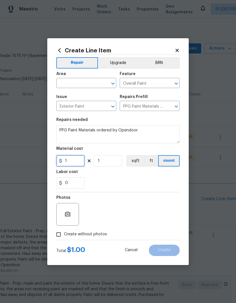
click at [79, 162] on input "1" at bounding box center [70, 160] width 28 height 11
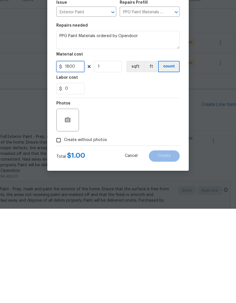
type input "1800"
click at [144, 192] on div "Photos" at bounding box center [118, 210] width 124 height 37
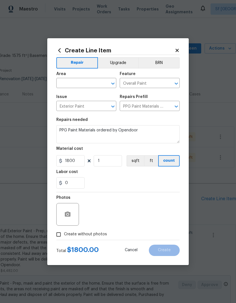
click at [69, 120] on h5 "Repairs needed" at bounding box center [71, 120] width 31 height 4
click at [65, 221] on button "button" at bounding box center [68, 215] width 14 height 14
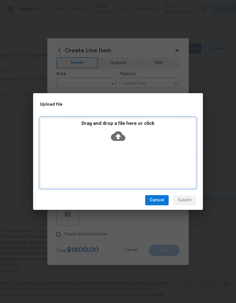
click at [112, 136] on icon at bounding box center [118, 136] width 14 height 10
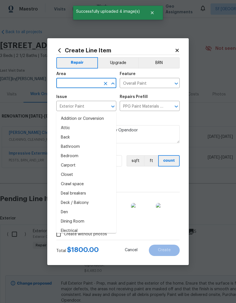
scroll to position [0, 84]
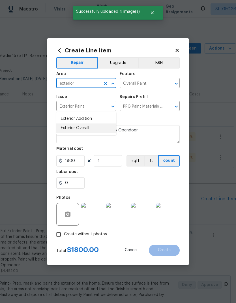
click at [87, 124] on li "Exterior Overall" at bounding box center [86, 128] width 60 height 9
type input "Exterior Overall"
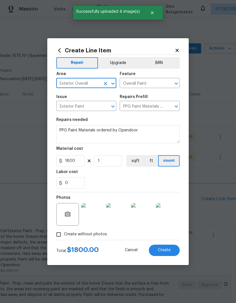
click at [156, 178] on div "0" at bounding box center [118, 182] width 124 height 11
click at [166, 255] on button "Create" at bounding box center [164, 250] width 31 height 11
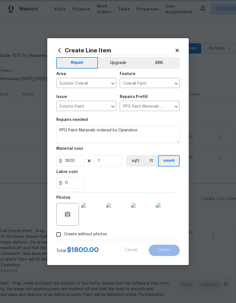
type input "0"
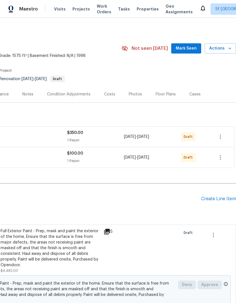
click at [220, 186] on div "Pending Line Items Create Line Item" at bounding box center [76, 199] width 320 height 26
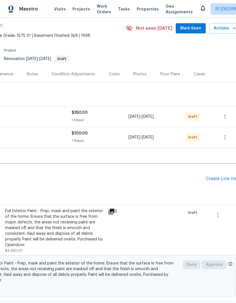
scroll to position [19, 79]
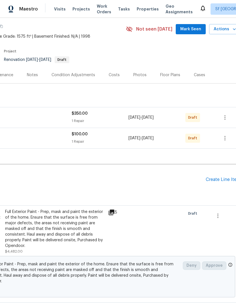
click at [218, 177] on div "Create Line Item" at bounding box center [223, 179] width 35 height 5
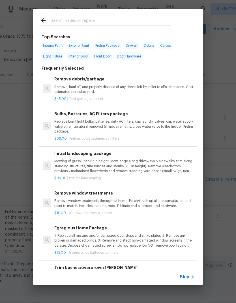
click at [107, 14] on div at bounding box center [105, 20] width 145 height 22
click at [103, 18] on input "text" at bounding box center [111, 21] width 120 height 9
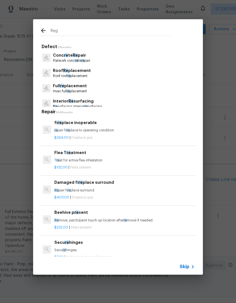
type input "Regl"
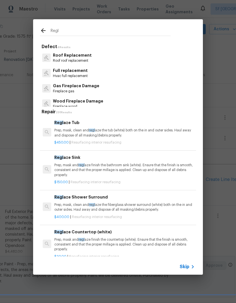
click at [94, 132] on p "Prep, mask, clean and regl aze the tub (white) both on the in and outer sides. …" at bounding box center [124, 133] width 141 height 10
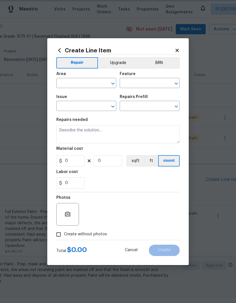
type input "Interior Resurfacing"
type input "Reglaze Tub $450.00"
type textarea "Prep, mask, clean and reglaze the tub (white) both on the in and outer sides. H…"
type input "450"
type input "1"
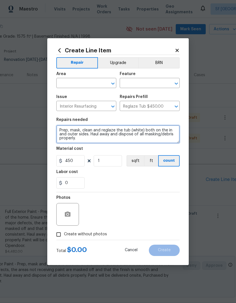
click at [94, 132] on textarea "Prep, mask, clean and reglaze the tub (white) both on the in and outer sides. H…" at bounding box center [118, 134] width 124 height 18
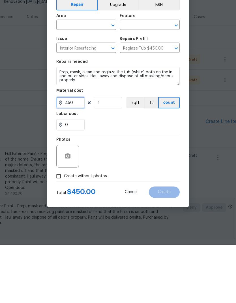
click at [77, 155] on input "450" at bounding box center [70, 160] width 28 height 11
type input "1000"
click at [133, 192] on div "Photos" at bounding box center [118, 210] width 124 height 37
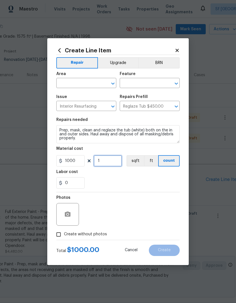
click at [109, 158] on input "1" at bounding box center [108, 160] width 28 height 11
click at [111, 165] on input "1" at bounding box center [108, 160] width 28 height 11
type input "2"
click at [151, 181] on div "0" at bounding box center [118, 182] width 124 height 11
click at [87, 82] on input "text" at bounding box center [78, 83] width 44 height 9
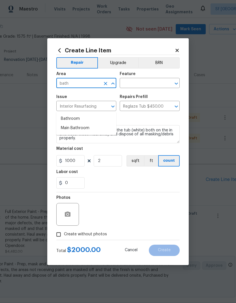
click at [84, 114] on li "Bathroom" at bounding box center [86, 118] width 60 height 9
type input "Bathroom"
click at [141, 82] on input "text" at bounding box center [142, 83] width 44 height 9
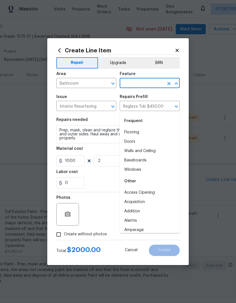
click at [136, 114] on div "Frequent" at bounding box center [150, 121] width 60 height 14
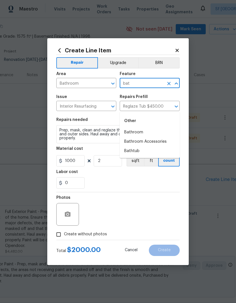
click at [145, 128] on li "Bathroom" at bounding box center [150, 132] width 60 height 9
type input "B"
click at [137, 147] on li "Bathtub" at bounding box center [150, 151] width 60 height 9
type input "Bathtub"
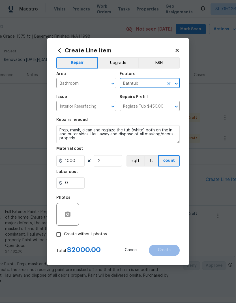
click at [157, 117] on section "Repairs needed Prep, mask, clean and reglaze the tub (white) both on the in and…" at bounding box center [118, 153] width 124 height 78
click at [69, 215] on icon "button" at bounding box center [68, 214] width 6 height 5
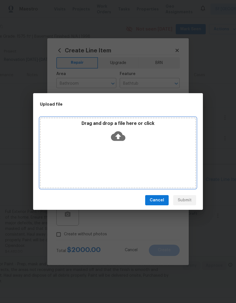
click at [117, 133] on icon at bounding box center [118, 136] width 14 height 10
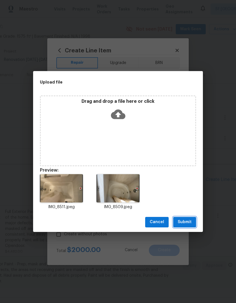
click at [189, 223] on span "Submit" at bounding box center [185, 222] width 14 height 7
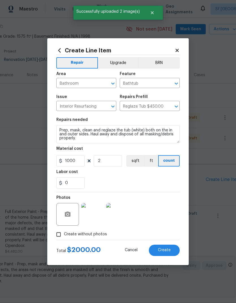
click at [165, 254] on button "Create" at bounding box center [164, 250] width 31 height 11
type input "0"
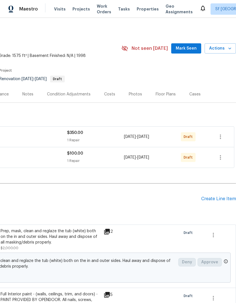
scroll to position [0, 84]
click at [209, 197] on div "Create Line Item" at bounding box center [219, 198] width 35 height 5
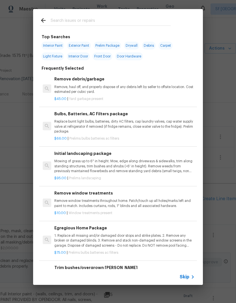
click at [123, 17] on input "text" at bounding box center [111, 21] width 120 height 9
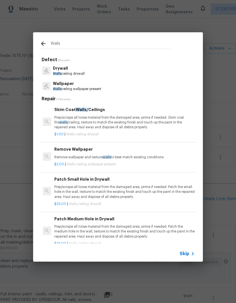
type input "Walls"
click at [104, 71] on div "Drywall Walls ceiling drywall" at bounding box center [118, 70] width 156 height 15
click at [104, 68] on div "Drywall Walls ceiling drywall" at bounding box center [118, 70] width 156 height 15
click at [72, 69] on p "Drywall" at bounding box center [69, 68] width 32 height 6
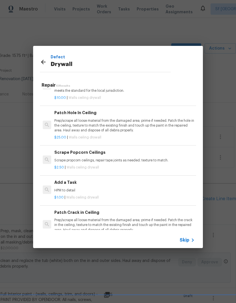
scroll to position [182, 0]
click at [75, 188] on p "HPM to detail" at bounding box center [124, 190] width 141 height 5
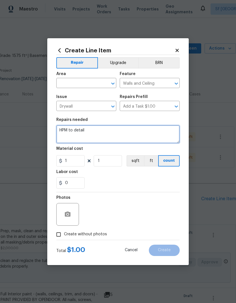
click at [98, 132] on textarea "HPM to detail" at bounding box center [118, 134] width 124 height 18
click at [96, 136] on textarea "HPM to detail" at bounding box center [118, 134] width 124 height 18
click at [96, 130] on textarea "HPM to detail" at bounding box center [118, 134] width 124 height 18
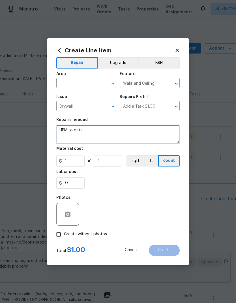
click at [96, 130] on textarea "HPM to detail" at bounding box center [118, 134] width 124 height 18
click at [104, 133] on textarea "HPM to detail" at bounding box center [118, 134] width 124 height 18
click at [88, 131] on textarea "HPM to detail" at bounding box center [118, 134] width 124 height 18
click at [86, 133] on textarea "HPM to detail" at bounding box center [118, 134] width 124 height 18
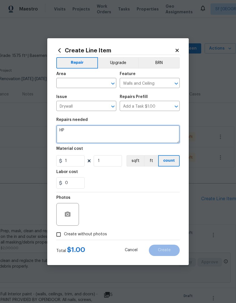
type textarea "H"
type textarea "Repair"
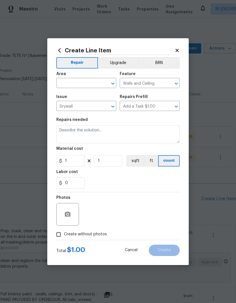
click at [58, 48] on icon at bounding box center [59, 50] width 6 height 6
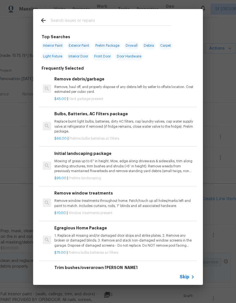
click at [90, 14] on div at bounding box center [105, 20] width 145 height 22
click at [84, 19] on input "text" at bounding box center [111, 21] width 120 height 9
type input "Cracks"
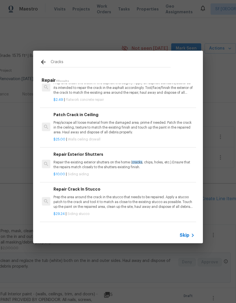
scroll to position [56, 1]
click at [87, 120] on p "Prep/scrape all loose material from the damaged area; prime if needed. Patch th…" at bounding box center [124, 127] width 141 height 14
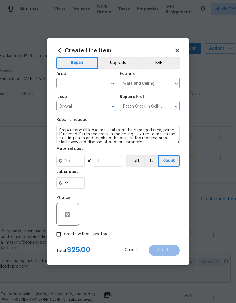
click at [89, 118] on div "Repairs needed" at bounding box center [118, 121] width 124 height 7
click at [59, 52] on icon at bounding box center [59, 50] width 6 height 6
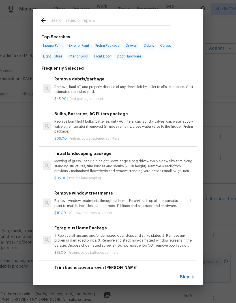
click at [90, 15] on div at bounding box center [105, 20] width 145 height 22
click at [93, 20] on input "text" at bounding box center [111, 21] width 120 height 9
type input "C"
type input "Walls"
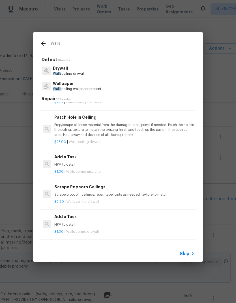
scroll to position [295, 0]
click at [85, 159] on div "Add a Task HPM to detail" at bounding box center [124, 161] width 141 height 14
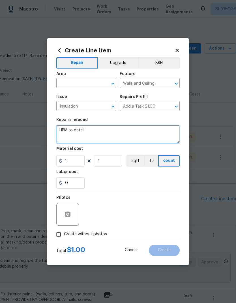
click at [91, 138] on textarea "HPM to detail" at bounding box center [118, 134] width 124 height 18
click at [92, 136] on textarea "HPM to detail" at bounding box center [118, 134] width 124 height 18
click at [92, 135] on textarea "HPM to detail" at bounding box center [118, 134] width 124 height 18
click at [94, 135] on textarea "HPM to detail" at bounding box center [118, 134] width 124 height 18
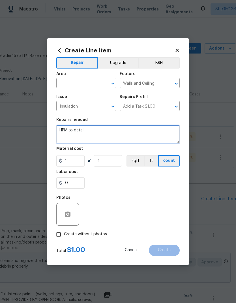
click at [92, 132] on textarea "HPM to detail" at bounding box center [118, 134] width 124 height 18
click at [82, 131] on textarea "HPM to detail" at bounding box center [118, 134] width 124 height 18
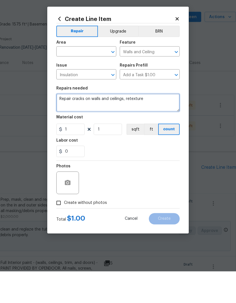
type textarea "Repair cracks on walls and ceilings, retexture"
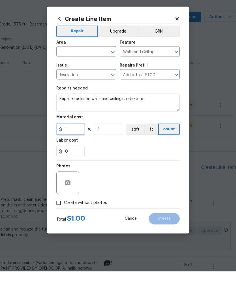
click at [74, 155] on input "1" at bounding box center [70, 160] width 28 height 11
click at [77, 155] on input "200" at bounding box center [70, 160] width 28 height 11
type input "180"
click at [146, 192] on div "Photos" at bounding box center [118, 210] width 124 height 37
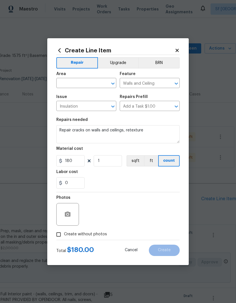
click at [94, 87] on input "text" at bounding box center [78, 83] width 44 height 9
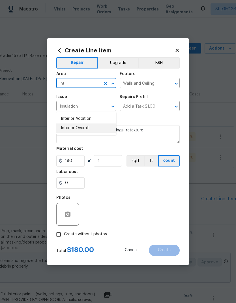
click at [90, 124] on li "Interior Overall" at bounding box center [86, 128] width 60 height 9
type input "Interior Overall"
click at [149, 123] on div "Repairs needed" at bounding box center [118, 121] width 124 height 7
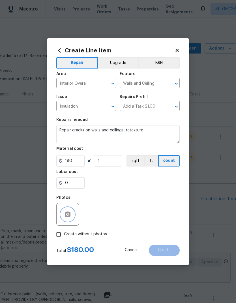
click at [62, 219] on button "button" at bounding box center [68, 215] width 14 height 14
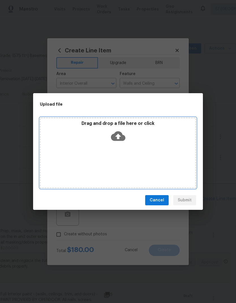
click at [119, 139] on icon at bounding box center [118, 136] width 14 height 10
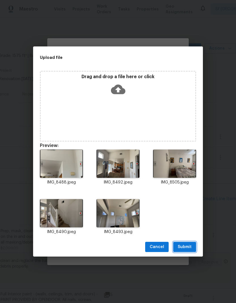
click at [189, 249] on span "Submit" at bounding box center [185, 247] width 14 height 7
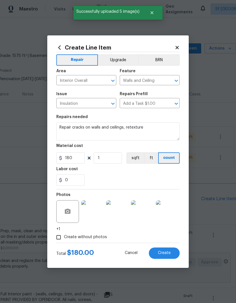
click at [163, 253] on span "Create" at bounding box center [164, 253] width 13 height 4
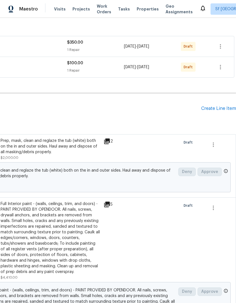
scroll to position [90, 84]
click at [217, 106] on div "Create Line Item" at bounding box center [219, 108] width 35 height 5
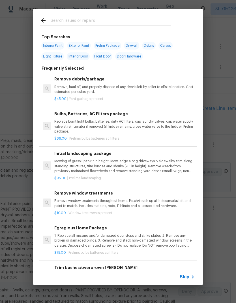
click at [127, 17] on input "text" at bounding box center [111, 21] width 120 height 9
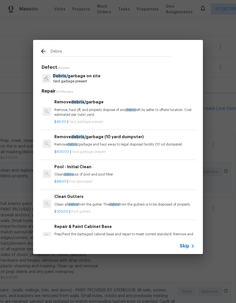
type input "Debris"
click at [100, 75] on div "Debris /garbage on site Yard garbage present" at bounding box center [118, 78] width 156 height 15
click at [92, 79] on p "Yard garbage present" at bounding box center [77, 81] width 48 height 5
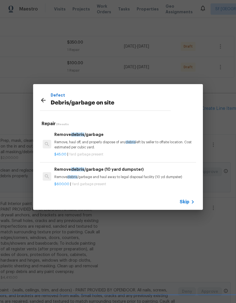
click at [96, 139] on div "Remove debris /garbage Remove, haul off, and properly dispose of any debris lef…" at bounding box center [124, 140] width 141 height 18
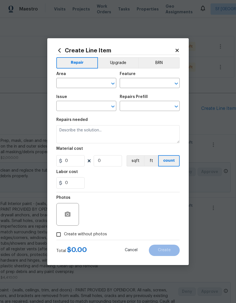
type input "Debris/garbage on site"
type input "Remove debris/garbage $45.00"
type input "45"
type input "1"
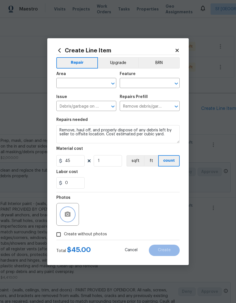
click at [73, 215] on button "button" at bounding box center [68, 215] width 14 height 14
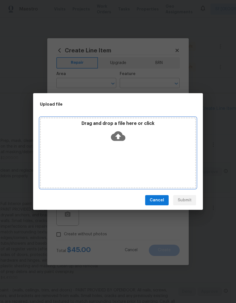
click at [118, 137] on icon at bounding box center [118, 136] width 14 height 14
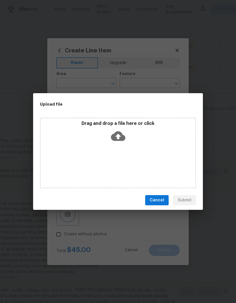
click at [217, 210] on div "Upload file Drag and drop a file here or click Cancel Submit" at bounding box center [118, 151] width 236 height 303
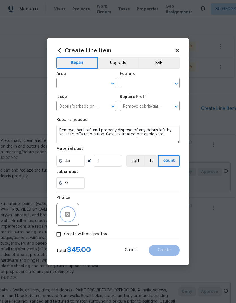
click at [71, 212] on button "button" at bounding box center [68, 215] width 14 height 14
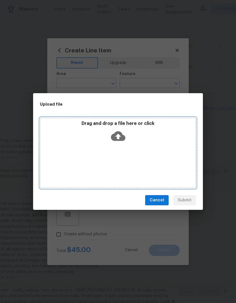
click at [123, 137] on icon at bounding box center [118, 136] width 14 height 10
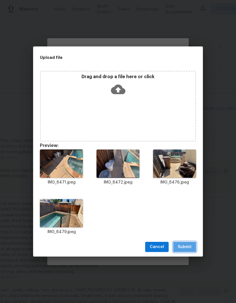
click at [185, 250] on span "Submit" at bounding box center [185, 247] width 14 height 7
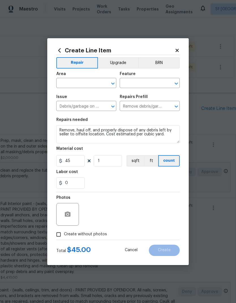
click at [89, 84] on input "text" at bounding box center [78, 83] width 44 height 9
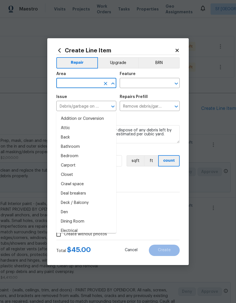
click at [85, 114] on li "Addition or Conversion" at bounding box center [86, 118] width 60 height 9
type input "Addition or Conversion"
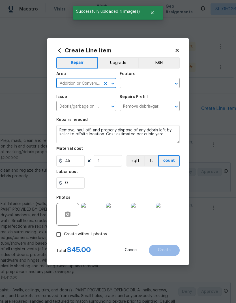
click at [93, 85] on input "Addition or Conversion" at bounding box center [78, 83] width 44 height 9
click at [111, 85] on icon "Open" at bounding box center [113, 83] width 7 height 7
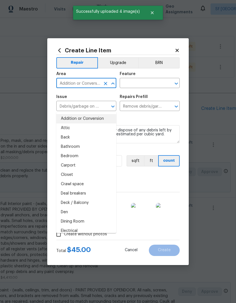
click at [107, 84] on icon "Clear" at bounding box center [105, 83] width 3 height 3
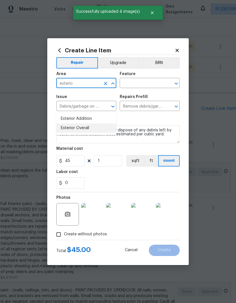
click at [95, 124] on li "Exterior Overall" at bounding box center [86, 128] width 60 height 9
type input "Exterior Overall"
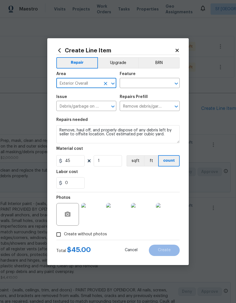
click at [143, 81] on input "text" at bounding box center [142, 83] width 44 height 9
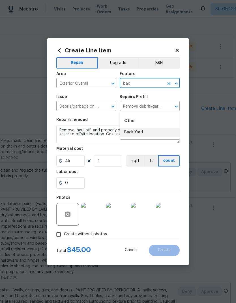
click at [136, 128] on li "Back Yard" at bounding box center [150, 132] width 60 height 9
type input "Back Yard"
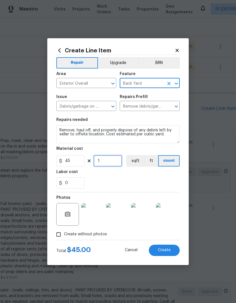
click at [107, 161] on input "1" at bounding box center [108, 160] width 28 height 11
type input "12"
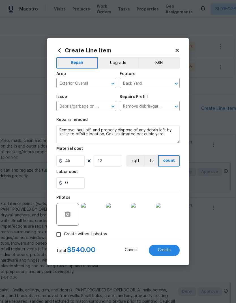
click at [138, 186] on div "0" at bounding box center [118, 182] width 124 height 11
click at [169, 246] on button "Create" at bounding box center [164, 250] width 31 height 11
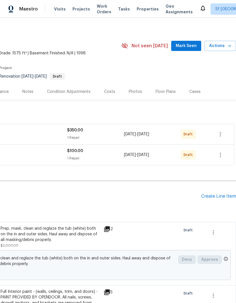
scroll to position [3, 84]
click at [210, 194] on div "Create Line Item" at bounding box center [219, 196] width 35 height 5
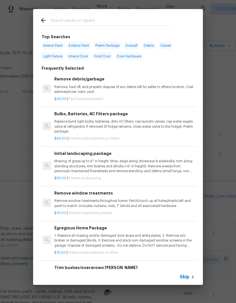
click at [123, 19] on input "text" at bounding box center [111, 21] width 120 height 9
type input "Kitchen cabinets"
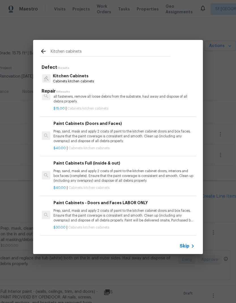
scroll to position [18, 1]
click at [108, 134] on p "Prep, sand, mask and apply 2 coats of paint to the kitchen cabinet doors and bo…" at bounding box center [124, 136] width 141 height 14
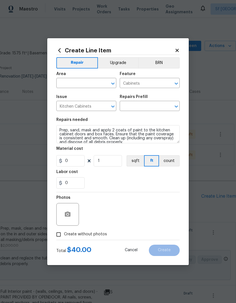
type input "Paint Cabinets (Doors and Faces) $40.00"
type input "40"
click at [102, 128] on textarea "Prep, sand, mask and apply 2 coats of paint to the kitchen cabinet doors and bo…" at bounding box center [118, 134] width 124 height 18
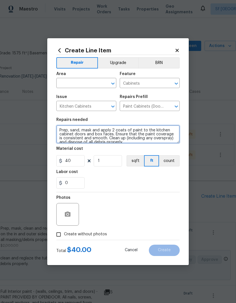
click at [116, 84] on icon "Open" at bounding box center [113, 83] width 7 height 7
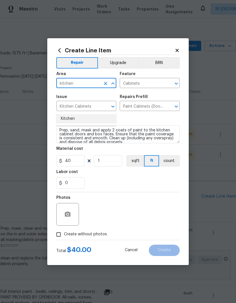
click at [81, 114] on li "Kitchen" at bounding box center [86, 118] width 60 height 9
type input "Kitchen"
click at [133, 186] on div "0" at bounding box center [118, 182] width 124 height 11
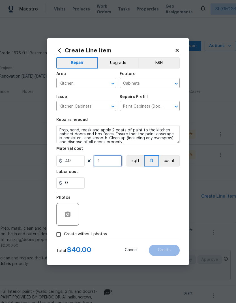
click at [116, 163] on input "1" at bounding box center [108, 160] width 28 height 11
type input "65"
click at [151, 178] on div "0" at bounding box center [118, 182] width 124 height 11
click at [80, 161] on input "40" at bounding box center [70, 160] width 28 height 11
type input "45"
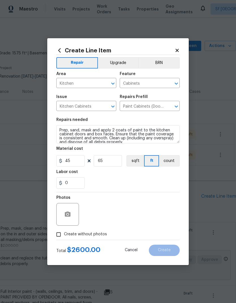
click at [158, 179] on div "0" at bounding box center [118, 182] width 124 height 11
click at [171, 217] on div "Photos" at bounding box center [118, 210] width 124 height 37
click at [108, 162] on input "65" at bounding box center [108, 160] width 28 height 11
type input "75"
click at [143, 178] on div "0" at bounding box center [118, 182] width 124 height 11
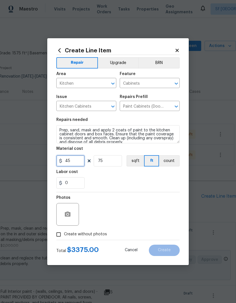
click at [84, 165] on input "45" at bounding box center [70, 160] width 28 height 11
type input "40"
click at [140, 175] on div "Labor cost" at bounding box center [118, 173] width 124 height 7
click at [112, 164] on input "75" at bounding box center [108, 160] width 28 height 11
type input "80"
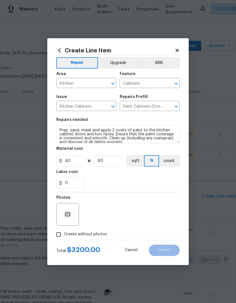
click at [147, 178] on div "0" at bounding box center [118, 182] width 124 height 11
click at [156, 186] on div "0" at bounding box center [118, 182] width 124 height 11
click at [65, 213] on icon "button" at bounding box center [68, 214] width 6 height 5
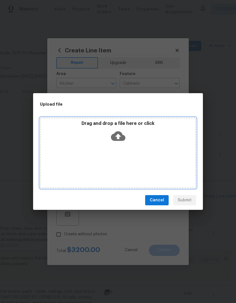
click at [123, 136] on icon at bounding box center [118, 136] width 14 height 10
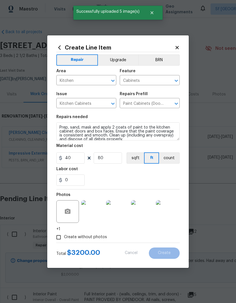
scroll to position [3, 84]
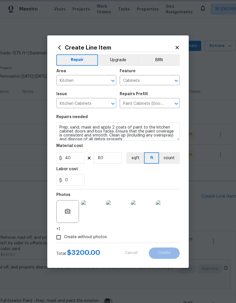
type input "0"
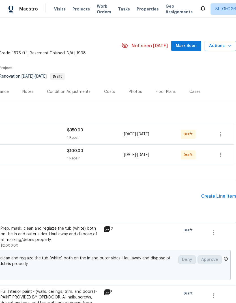
click at [214, 194] on div "Create Line Item" at bounding box center [219, 196] width 35 height 5
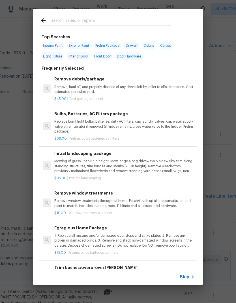
click at [113, 17] on input "text" at bounding box center [111, 21] width 120 height 9
type input "Bathroom"
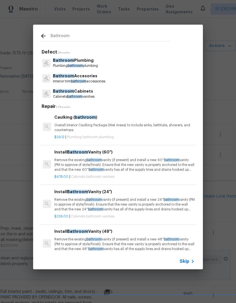
click at [89, 93] on p "Bathroom Cabinets" at bounding box center [74, 91] width 42 height 6
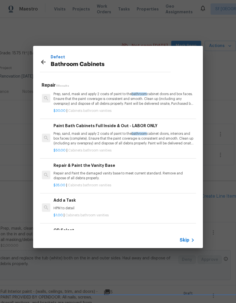
scroll to position [169, 1]
click at [118, 131] on p "Prep, sand, mask and apply 2 coats of paint to the bathroom cabinet doors, inte…" at bounding box center [124, 138] width 141 height 14
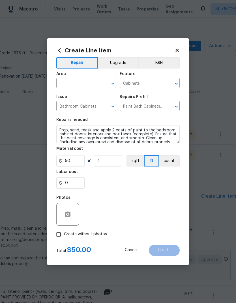
click at [84, 84] on input "text" at bounding box center [78, 83] width 44 height 9
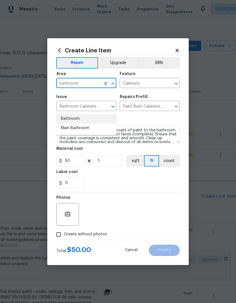
click at [89, 114] on li "Bathroom" at bounding box center [86, 118] width 60 height 9
type input "Bathroom"
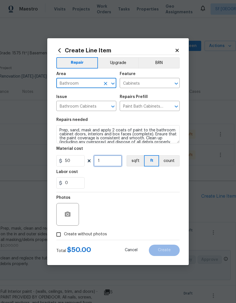
click at [109, 162] on input "1" at bounding box center [108, 160] width 28 height 11
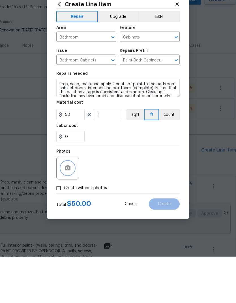
click at [69, 211] on icon "button" at bounding box center [67, 214] width 7 height 7
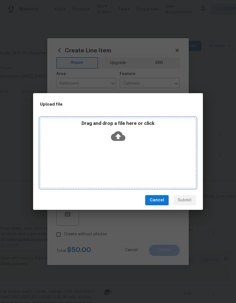
click at [113, 128] on div "Drag and drop a file here or click" at bounding box center [118, 133] width 155 height 24
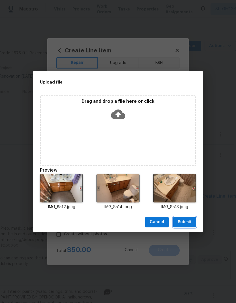
click at [189, 224] on span "Submit" at bounding box center [185, 222] width 14 height 7
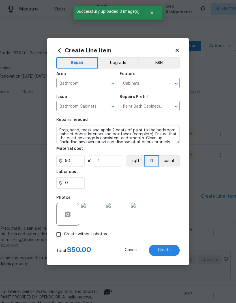
click at [176, 48] on icon at bounding box center [177, 50] width 5 height 5
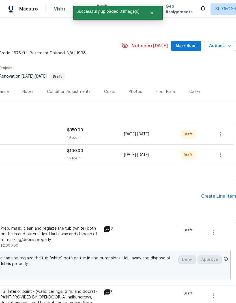
click at [215, 194] on div "Create Line Item" at bounding box center [219, 196] width 35 height 5
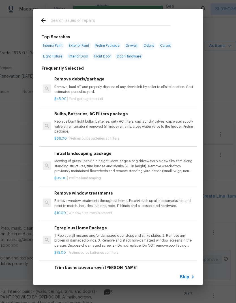
click at [116, 16] on div at bounding box center [105, 20] width 145 height 22
click at [98, 20] on input "text" at bounding box center [111, 21] width 120 height 9
type input "Athroom"
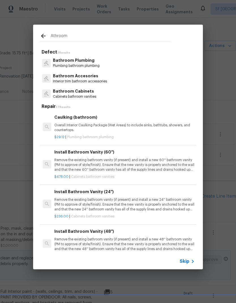
click at [96, 94] on p "Bathroom Cabinets" at bounding box center [74, 91] width 43 height 6
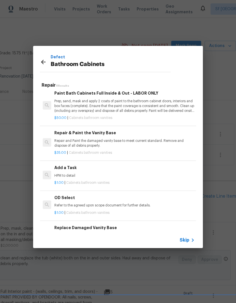
scroll to position [211, 0]
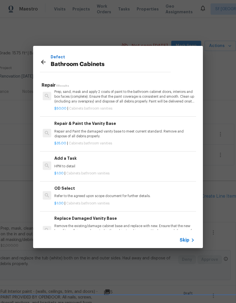
click at [93, 157] on h6 "Add a Task" at bounding box center [124, 158] width 141 height 6
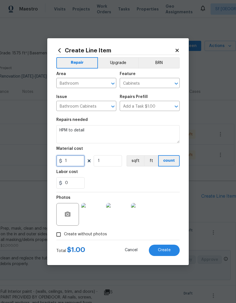
click at [74, 162] on input "1" at bounding box center [70, 160] width 28 height 11
type input "1250"
click at [139, 186] on div "0" at bounding box center [118, 182] width 124 height 11
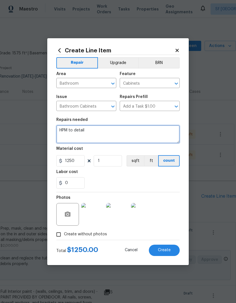
click at [107, 133] on textarea "HPM to detail" at bounding box center [118, 134] width 124 height 18
click at [103, 132] on textarea "HPM to detail" at bounding box center [118, 134] width 124 height 18
type textarea "H"
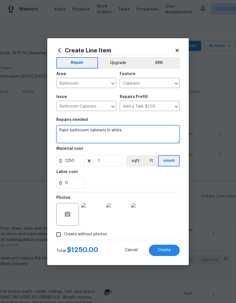
click at [70, 129] on textarea "Paint bathroom cabinets in white" at bounding box center [118, 134] width 124 height 18
click at [141, 132] on textarea "Paint all bathroom cabinets in white" at bounding box center [118, 134] width 124 height 18
type textarea "Paint all bathroom cabinets in white: $450 + $450 + $350"
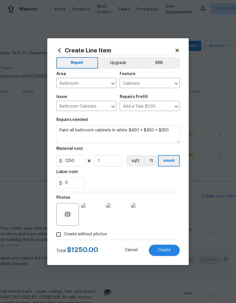
click at [157, 184] on div "0" at bounding box center [118, 182] width 124 height 11
click at [161, 250] on span "Create" at bounding box center [164, 250] width 13 height 4
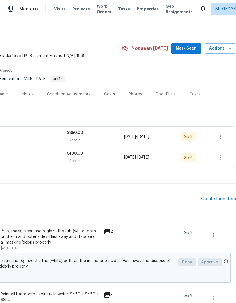
scroll to position [0, 84]
click at [211, 196] on div "Create Line Item" at bounding box center [219, 198] width 35 height 5
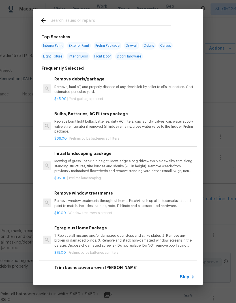
click at [124, 22] on input "text" at bounding box center [111, 21] width 120 height 9
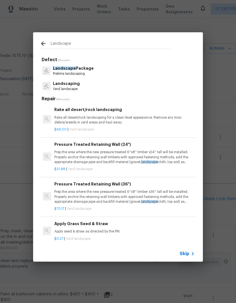
type input "Landscape"
click at [96, 71] on div "Landscape Package Prelims landscaping" at bounding box center [118, 70] width 156 height 15
click at [100, 66] on div "Landscape Package Prelims landscaping" at bounding box center [118, 70] width 156 height 15
click at [95, 71] on div "Landscape Package Prelims landscaping" at bounding box center [118, 70] width 156 height 15
click at [79, 70] on p "Landscape Package" at bounding box center [73, 68] width 41 height 6
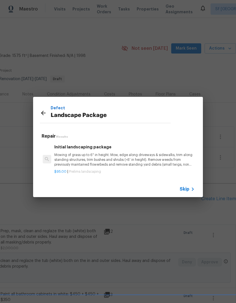
click at [110, 156] on p "Mowing of grass up to 6" in height. Mow, edge along driveways & sidewalks, trim…" at bounding box center [124, 160] width 141 height 14
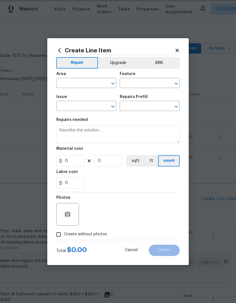
type input "Home Readiness Packages"
type input "Landscape Package"
type input "Initial landscaping package $95.00"
type textarea "Mowing of grass up to 6" in height. Mow, edge along driveways & sidewalks, trim…"
type input "95"
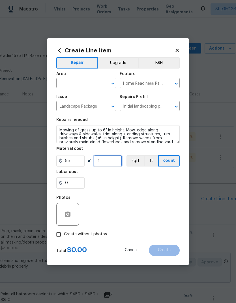
click at [112, 156] on input "1" at bounding box center [108, 160] width 28 height 11
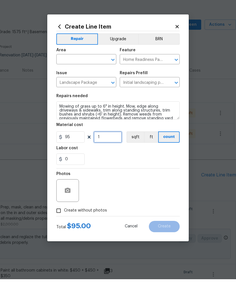
click at [112, 155] on input "1" at bounding box center [108, 160] width 28 height 11
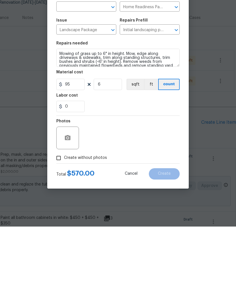
click at [154, 192] on div "Photos" at bounding box center [118, 210] width 124 height 37
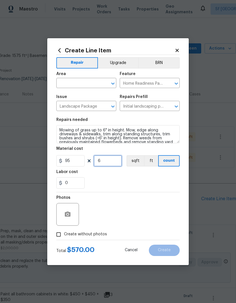
click at [114, 164] on input "6" at bounding box center [108, 160] width 28 height 11
click at [160, 179] on div "0" at bounding box center [118, 182] width 124 height 11
click at [64, 215] on icon "button" at bounding box center [67, 214] width 7 height 7
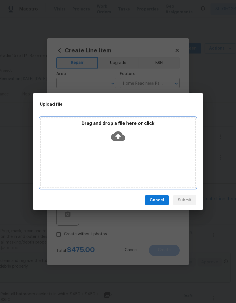
click at [117, 137] on icon at bounding box center [118, 136] width 14 height 14
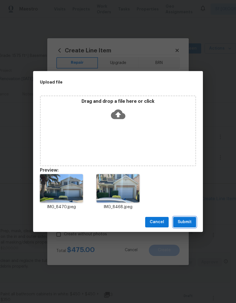
click at [190, 224] on span "Submit" at bounding box center [185, 222] width 14 height 7
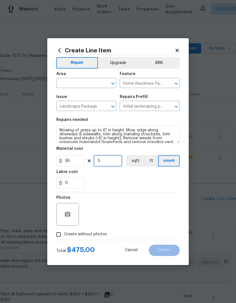
click at [110, 159] on input "5" at bounding box center [108, 160] width 28 height 11
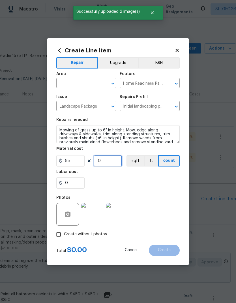
type input "4"
click at [132, 174] on div "Labor cost" at bounding box center [118, 173] width 124 height 7
click at [171, 214] on div "Photos" at bounding box center [118, 210] width 124 height 37
click at [171, 194] on div "Photos" at bounding box center [118, 210] width 124 height 37
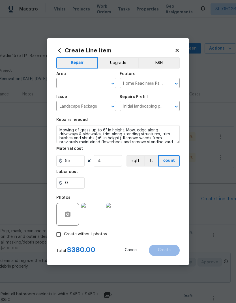
click at [91, 83] on input "text" at bounding box center [78, 83] width 44 height 9
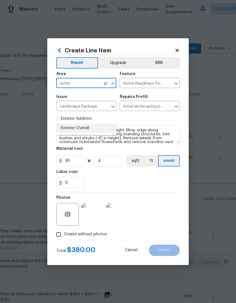
click at [86, 124] on li "Exterior Overall" at bounding box center [86, 128] width 60 height 9
type input "Exterior Overall"
click at [86, 110] on input "Landscape Package" at bounding box center [78, 106] width 44 height 9
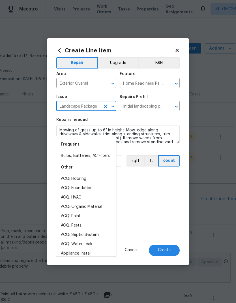
click at [171, 186] on div "0" at bounding box center [118, 182] width 124 height 11
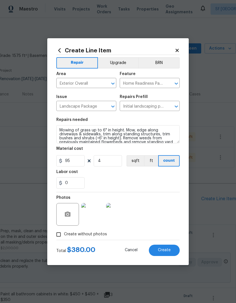
click at [161, 251] on span "Create" at bounding box center [164, 250] width 13 height 4
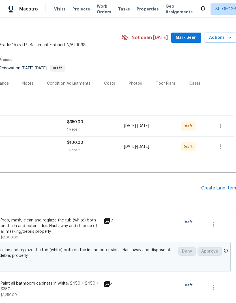
scroll to position [11, 84]
click at [216, 185] on div "Create Line Item" at bounding box center [219, 187] width 35 height 5
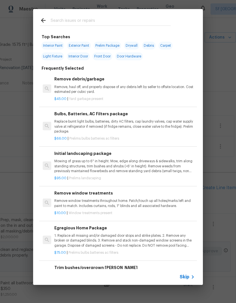
click at [110, 19] on input "text" at bounding box center [111, 21] width 120 height 9
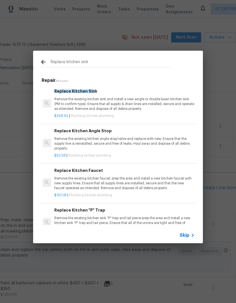
type input "Replace kitchen sink"
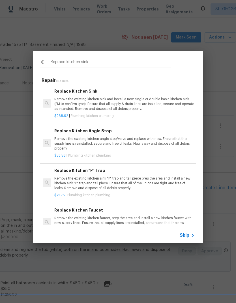
click at [195, 168] on div "Replace Kitchen "P" Trap Remove the existing kitchen sink "P" trap and tail pie…" at bounding box center [125, 183] width 142 height 32
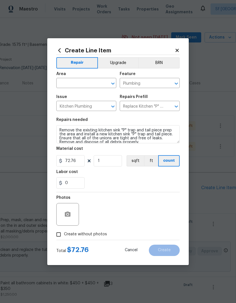
click at [179, 52] on icon at bounding box center [177, 50] width 5 height 5
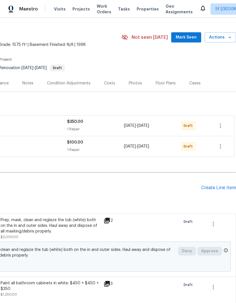
click at [212, 185] on div "Create Line Item" at bounding box center [219, 187] width 35 height 5
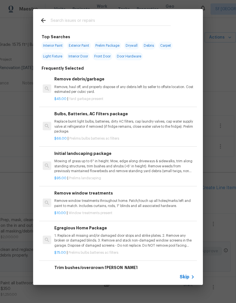
click at [131, 22] on input "text" at bounding box center [111, 21] width 120 height 9
type input "Kitchen sink"
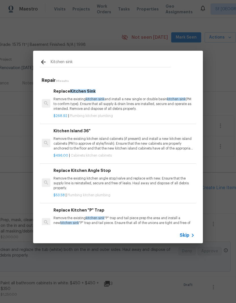
scroll to position [0, 1]
click at [83, 97] on p "Remove the existing kitchen sink and install a new single or double basin kitch…" at bounding box center [124, 104] width 141 height 14
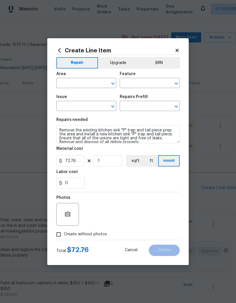
type input "Plumbing"
type input "Kitchen Plumbing"
type input "Replace Kitchen "P" Trap $72.76"
type textarea "Remove the existing kitchen sink and install a new single or double basin kitch…"
type input "Replace Kitchen Sink $268.92"
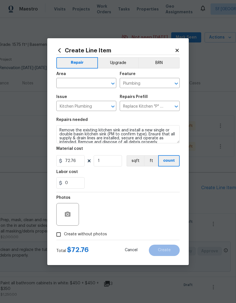
type input "268.92"
click at [80, 100] on div "Issue" at bounding box center [86, 98] width 60 height 7
click at [81, 185] on input "0" at bounding box center [70, 182] width 28 height 11
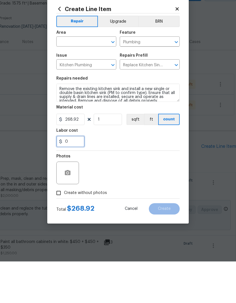
scroll to position [0, 0]
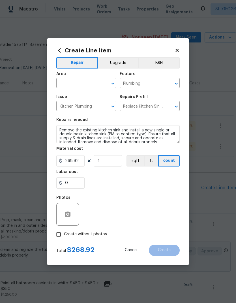
click at [177, 48] on icon at bounding box center [177, 50] width 5 height 5
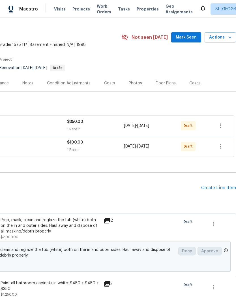
click at [220, 185] on div "Create Line Item" at bounding box center [219, 187] width 35 height 5
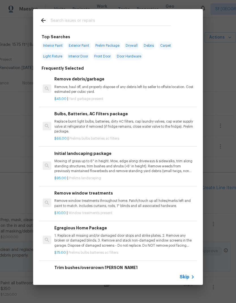
click at [105, 21] on input "text" at bounding box center [111, 21] width 120 height 9
type input "Kitchen"
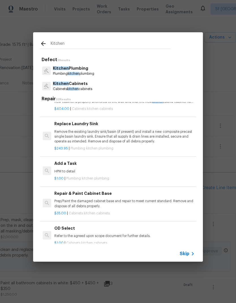
scroll to position [776, 0]
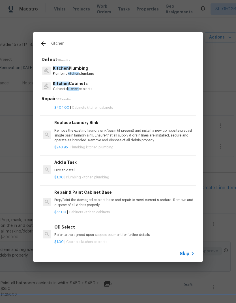
click at [71, 159] on h6 "Add a Task" at bounding box center [124, 162] width 141 height 6
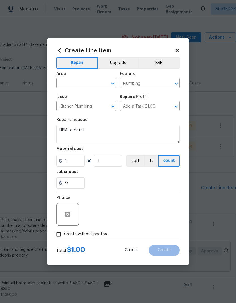
click at [81, 83] on input "text" at bounding box center [78, 83] width 44 height 9
click at [77, 97] on li "Kitchen" at bounding box center [86, 96] width 60 height 9
type input "Kitchen"
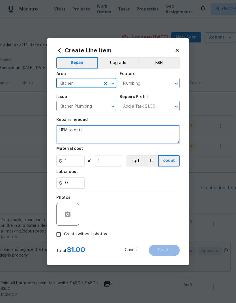
click at [170, 131] on textarea "HPM to detail" at bounding box center [118, 134] width 124 height 18
type textarea "H"
type textarea "F"
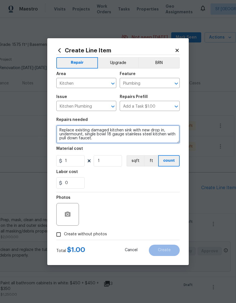
click at [80, 135] on textarea "Replace existing damaged kitchen sink with new drop in, undermount, single bowl…" at bounding box center [118, 134] width 124 height 18
click at [105, 142] on textarea "Replace existing damaged kitchen sink with new drop in, under-mount, single bow…" at bounding box center [118, 134] width 124 height 18
type textarea "Replace existing damaged kitchen sink with new drop in, under-mount, single bow…"
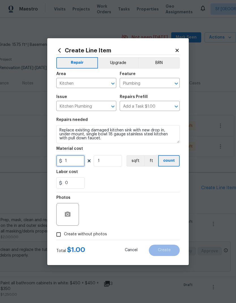
click at [78, 162] on input "1" at bounding box center [70, 160] width 28 height 11
type input "450"
click at [113, 159] on input "1" at bounding box center [108, 160] width 28 height 11
type input "1"
click at [78, 187] on input "0" at bounding box center [70, 182] width 28 height 11
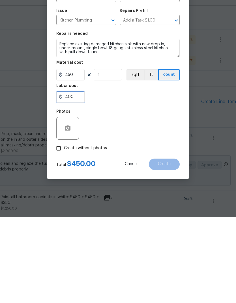
type input "400"
click at [144, 192] on div "Photos" at bounding box center [118, 210] width 124 height 37
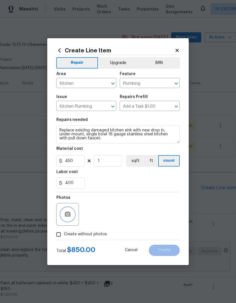
click at [69, 215] on icon "button" at bounding box center [68, 214] width 6 height 5
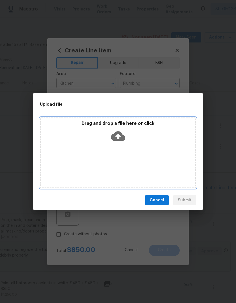
click at [124, 133] on icon at bounding box center [118, 136] width 14 height 14
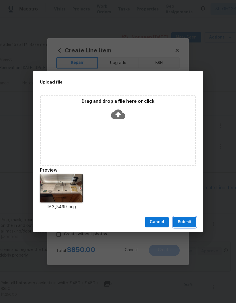
click at [187, 222] on span "Submit" at bounding box center [185, 222] width 14 height 7
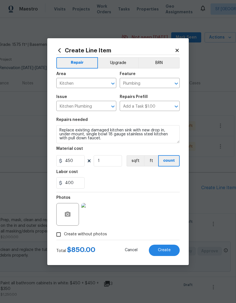
click at [165, 252] on span "Create" at bounding box center [164, 250] width 13 height 4
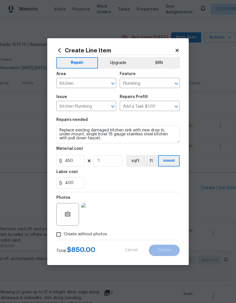
type input "0"
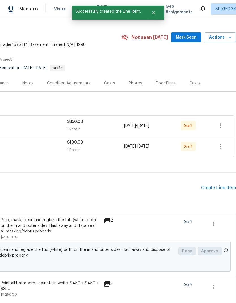
click at [165, 249] on div "Change proposed Prep, mask, clean and reglaze the tub (white) both on the in an…" at bounding box center [76, 256] width 306 height 33
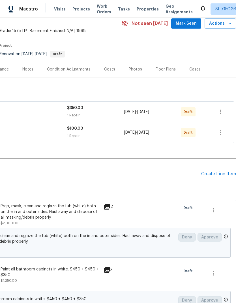
scroll to position [25, 84]
click at [212, 171] on div "Create Line Item" at bounding box center [219, 173] width 35 height 5
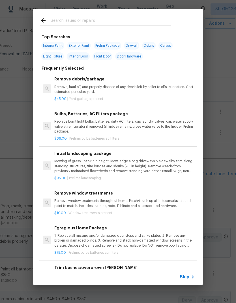
click at [122, 14] on div at bounding box center [105, 20] width 145 height 22
click at [115, 21] on input "text" at bounding box center [111, 21] width 120 height 9
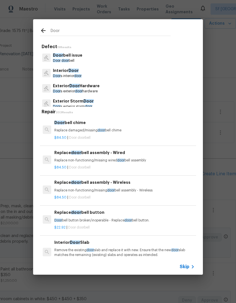
type input "Door"
click at [228, 61] on div "Door Defect 19 Results Door bell issue Door door bell Interior Door Door s inte…" at bounding box center [118, 147] width 236 height 294
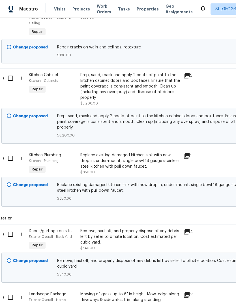
scroll to position [545, 5]
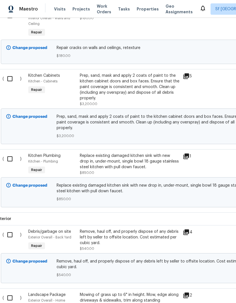
click at [207, 151] on div at bounding box center [233, 164] width 52 height 26
click at [120, 153] on div "Replace existing damaged kitchen sink with new drop in, under-mount, single bow…" at bounding box center [130, 161] width 100 height 17
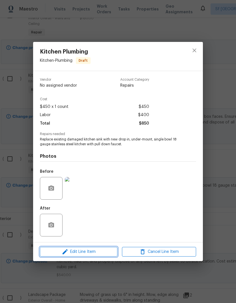
click at [93, 251] on span "Edit Line Item" at bounding box center [79, 252] width 74 height 7
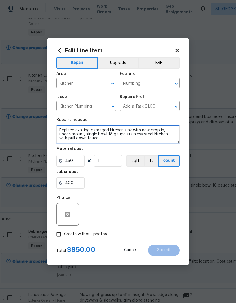
click at [109, 140] on textarea "Replace existing damaged kitchen sink with new drop in, under-mount, single bow…" at bounding box center [118, 134] width 124 height 18
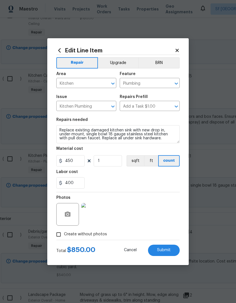
click at [151, 173] on div "Labor cost" at bounding box center [118, 173] width 124 height 7
click at [171, 251] on span "Submit" at bounding box center [164, 250] width 14 height 4
type textarea "Replace existing damaged kitchen sink with new drop in, under-mount, single bow…"
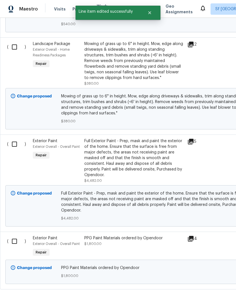
scroll to position [802, 0]
click at [3, 296] on div "Back to all projects 1176 Shadowcliff Ct, Brentwood, CA 94513 3 Beds | 2 1/2 Ba…" at bounding box center [118, 160] width 236 height 285
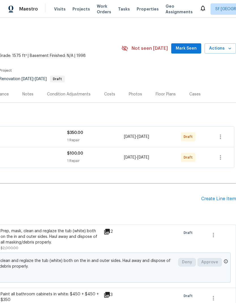
scroll to position [0, 84]
click at [208, 196] on div "Create Line Item" at bounding box center [219, 198] width 35 height 5
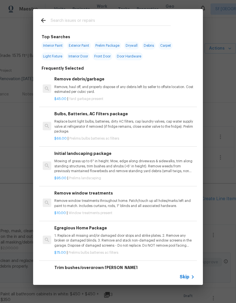
click at [117, 23] on input "text" at bounding box center [111, 21] width 120 height 9
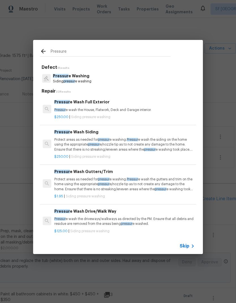
type input "Pressure"
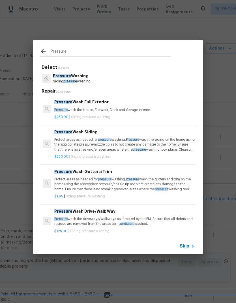
click at [89, 75] on p "Pressure Washing" at bounding box center [72, 76] width 38 height 6
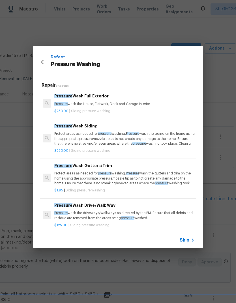
click at [88, 73] on div "Defect Pressure Washing" at bounding box center [105, 62] width 145 height 32
click at [95, 101] on div "Pressure Wash Full Exterior Pressure wash the House, Flatwork, Deck and Garage …" at bounding box center [124, 100] width 141 height 14
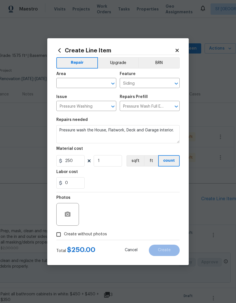
click at [97, 101] on div "Issue" at bounding box center [86, 98] width 60 height 7
click at [85, 80] on input "text" at bounding box center [78, 83] width 44 height 9
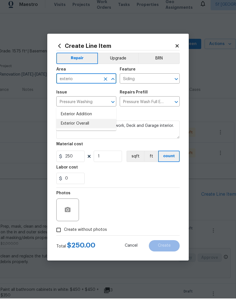
click at [97, 124] on li "Exterior Overall" at bounding box center [86, 128] width 60 height 9
type input "Exterior Overall"
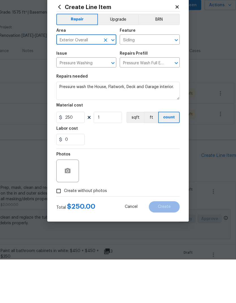
click at [74, 203] on div at bounding box center [67, 214] width 23 height 23
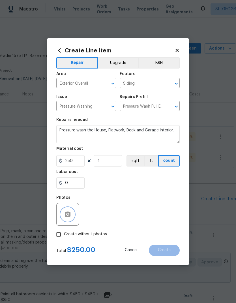
click at [65, 212] on icon "button" at bounding box center [67, 214] width 7 height 7
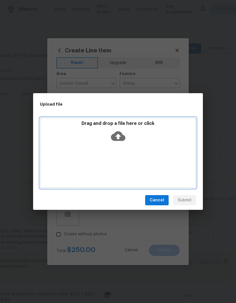
click at [124, 135] on icon at bounding box center [118, 136] width 14 height 10
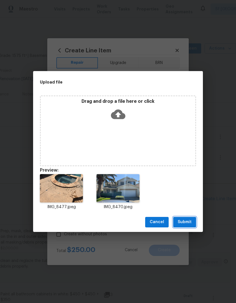
click at [190, 222] on span "Submit" at bounding box center [185, 222] width 14 height 7
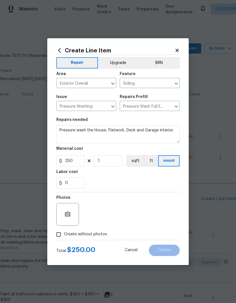
click at [153, 211] on div "Photos" at bounding box center [118, 210] width 124 height 37
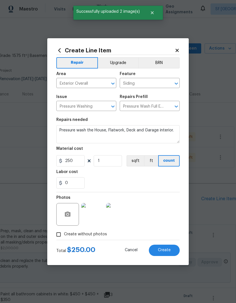
click at [167, 251] on span "Create" at bounding box center [164, 250] width 13 height 4
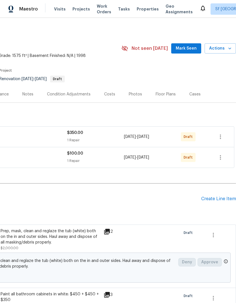
click at [217, 196] on div "Create Line Item" at bounding box center [219, 198] width 35 height 5
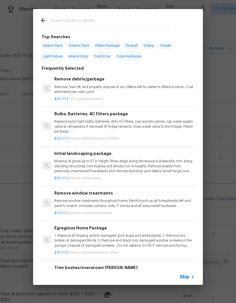
click at [98, 21] on input "text" at bounding box center [111, 21] width 120 height 9
type input "Toilet"
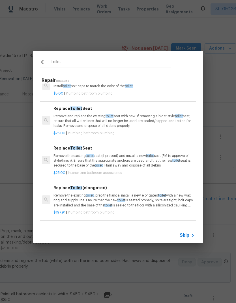
scroll to position [42, 1]
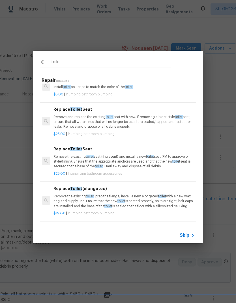
click at [88, 154] on p "Remove the existing toilet seat (if present) and install a new toilet seat (PM …" at bounding box center [124, 161] width 141 height 14
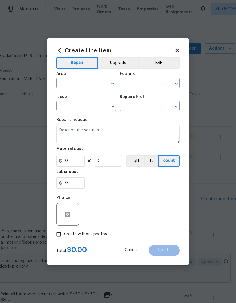
type input "Interior Trim"
type input "Bathroom Accesories"
type input "Replace Toilet Seat $25.00"
type textarea "Remove the existing toilet seat (if present) and install a new toilet seat (PM …"
type input "25"
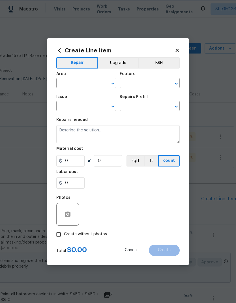
type input "1"
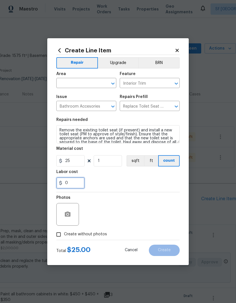
click at [77, 182] on input "0" at bounding box center [70, 182] width 28 height 11
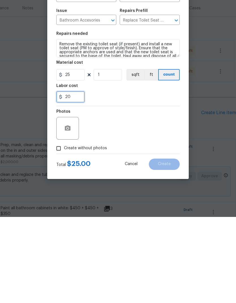
type input "2"
type input "10"
click at [155, 192] on div "Photos" at bounding box center [118, 210] width 124 height 37
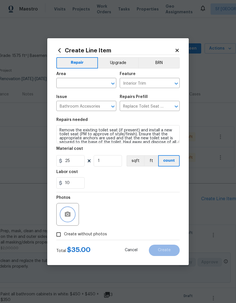
click at [68, 215] on circle "button" at bounding box center [68, 214] width 2 height 2
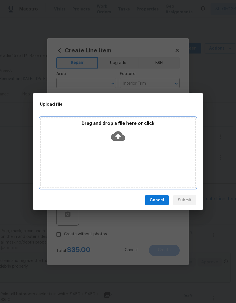
click at [122, 132] on icon at bounding box center [118, 136] width 14 height 14
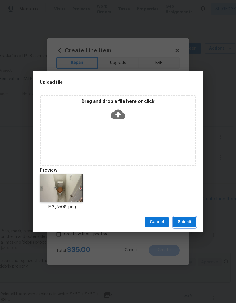
click at [184, 221] on span "Submit" at bounding box center [185, 222] width 14 height 7
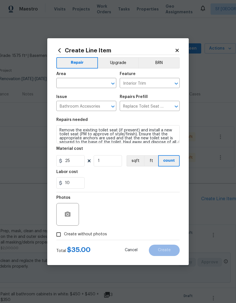
click at [79, 86] on input "text" at bounding box center [78, 83] width 44 height 9
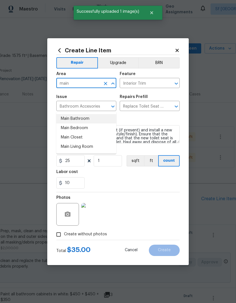
click at [92, 114] on li "Main Bathroom" at bounding box center [86, 118] width 60 height 9
type input "Main Bathroom"
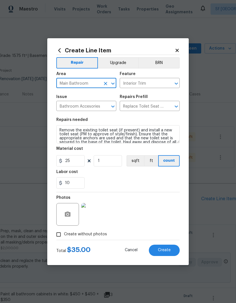
click at [159, 179] on div "10" at bounding box center [118, 182] width 124 height 11
click at [165, 249] on span "Create" at bounding box center [164, 250] width 13 height 4
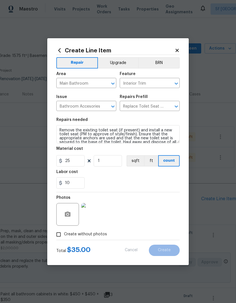
type input "0"
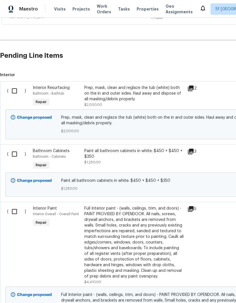
scroll to position [144, 0]
click at [15, 85] on input "checkbox" at bounding box center [17, 91] width 16 height 12
checkbox input "true"
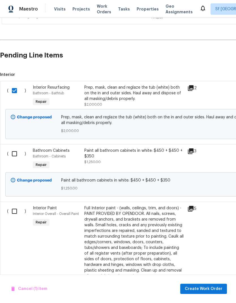
click at [18, 148] on input "checkbox" at bounding box center [17, 154] width 16 height 12
checkbox input "true"
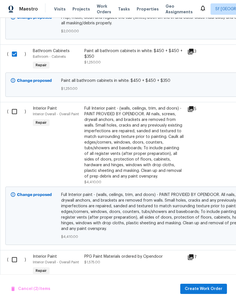
scroll to position [243, 0]
click at [18, 106] on input "checkbox" at bounding box center [17, 112] width 16 height 12
checkbox input "true"
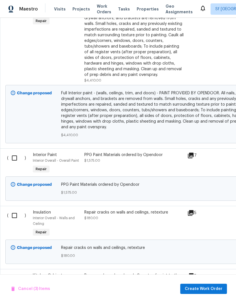
scroll to position [346, 0]
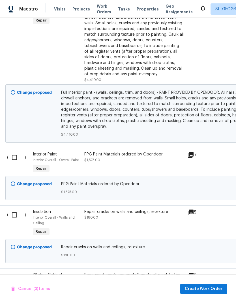
click at [18, 152] on input "checkbox" at bounding box center [17, 158] width 16 height 12
checkbox input "true"
click at [14, 209] on input "checkbox" at bounding box center [17, 215] width 16 height 12
checkbox input "true"
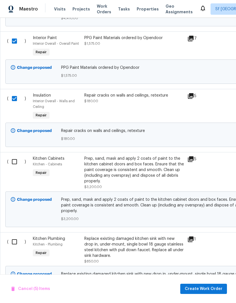
scroll to position [461, 0]
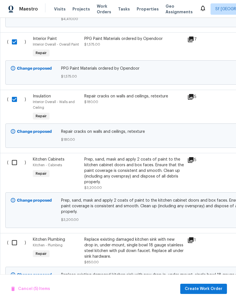
click at [18, 157] on input "checkbox" at bounding box center [17, 163] width 16 height 12
checkbox input "true"
click at [17, 237] on input "checkbox" at bounding box center [17, 243] width 16 height 12
checkbox input "true"
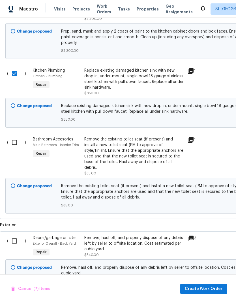
scroll to position [631, 0]
click at [15, 136] on input "checkbox" at bounding box center [17, 142] width 16 height 12
checkbox input "true"
click at [15, 235] on input "checkbox" at bounding box center [17, 241] width 16 height 12
checkbox input "true"
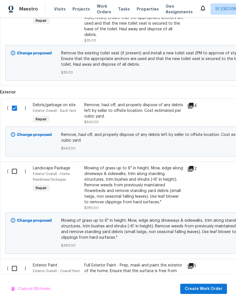
scroll to position [764, 0]
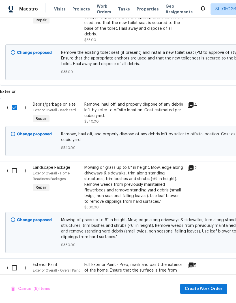
click at [16, 165] on input "checkbox" at bounding box center [17, 171] width 16 height 12
checkbox input "true"
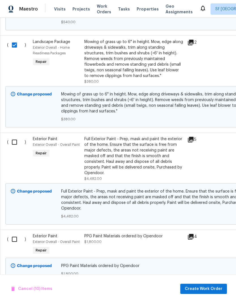
scroll to position [890, 0]
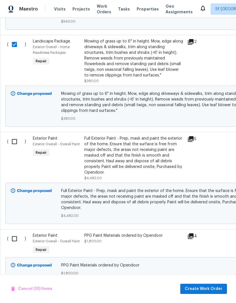
click at [17, 136] on input "checkbox" at bounding box center [17, 142] width 16 height 12
checkbox input "true"
click at [14, 233] on input "checkbox" at bounding box center [17, 239] width 16 height 12
checkbox input "true"
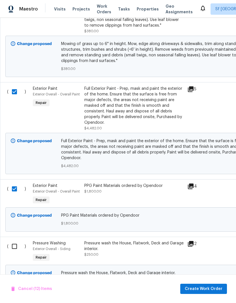
scroll to position [940, 0]
click at [16, 241] on input "checkbox" at bounding box center [17, 247] width 16 height 12
checkbox input "true"
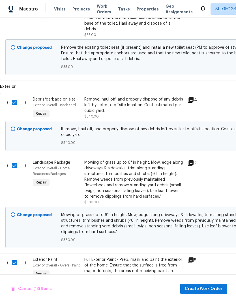
scroll to position [791, 0]
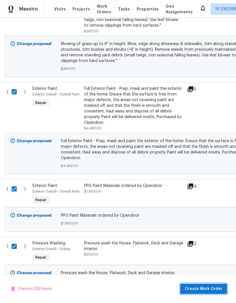
click at [209, 287] on span "Create Work Order" at bounding box center [204, 289] width 38 height 7
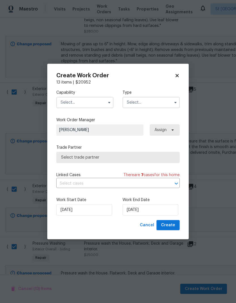
click at [91, 102] on input "text" at bounding box center [84, 102] width 57 height 11
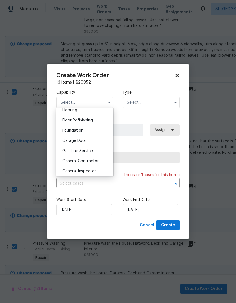
scroll to position [229, 0]
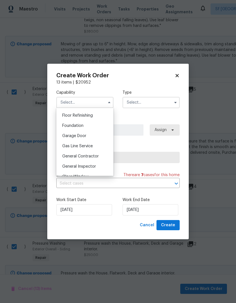
click at [92, 154] on span "General Contractor" at bounding box center [80, 156] width 37 height 4
type input "General Contractor"
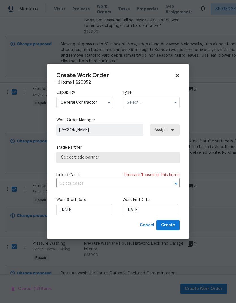
click at [158, 105] on input "text" at bounding box center [151, 102] width 57 height 11
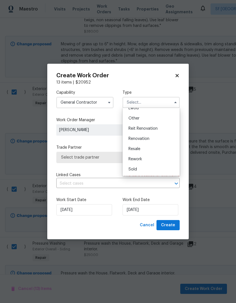
scroll to position [67, 0]
click at [149, 136] on div "Renovation" at bounding box center [151, 139] width 54 height 10
type input "Renovation"
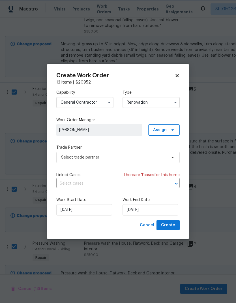
scroll to position [0, 0]
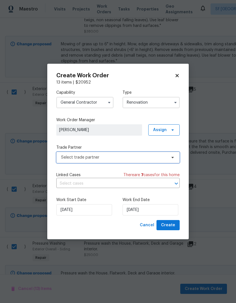
click at [131, 153] on span "Select trade partner" at bounding box center [118, 157] width 124 height 11
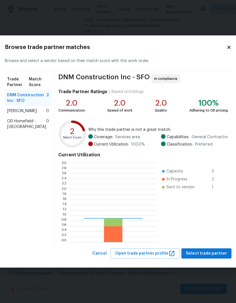
scroll to position [79, 88]
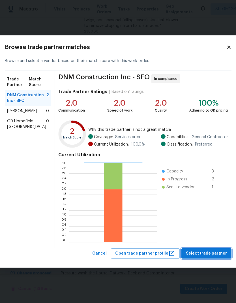
click at [205, 254] on span "Select trade partner" at bounding box center [206, 253] width 41 height 7
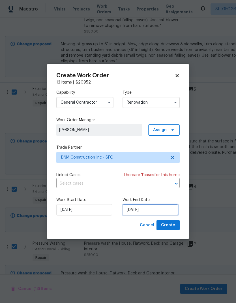
click at [149, 208] on input "[DATE]" at bounding box center [151, 209] width 56 height 11
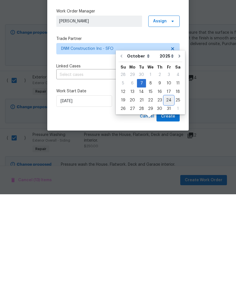
click at [168, 205] on div "24" at bounding box center [168, 209] width 9 height 8
type input "[DATE]"
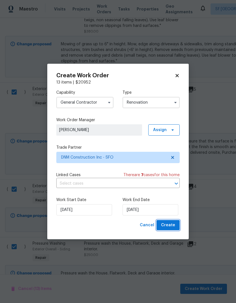
click at [171, 226] on span "Create" at bounding box center [168, 225] width 14 height 7
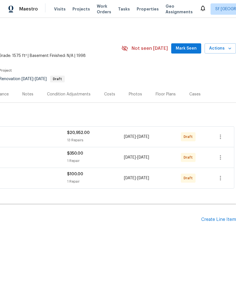
scroll to position [0, 84]
click at [214, 220] on div "Create Line Item" at bounding box center [219, 219] width 35 height 5
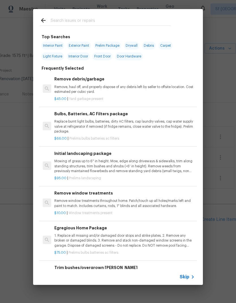
click at [92, 22] on input "text" at bounding box center [111, 21] width 120 height 9
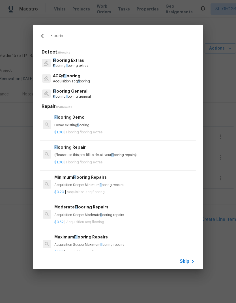
type input "Flooring"
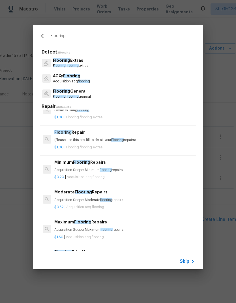
scroll to position [16, 0]
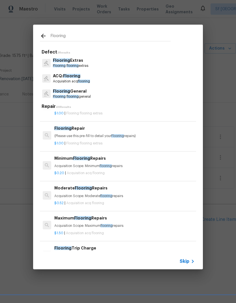
click at [88, 75] on p "ACQ: Flooring" at bounding box center [71, 76] width 37 height 6
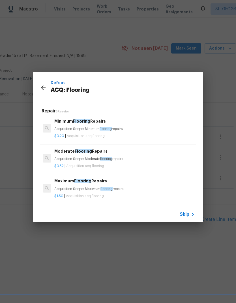
scroll to position [1, 0]
click at [42, 88] on icon at bounding box center [43, 88] width 5 height 5
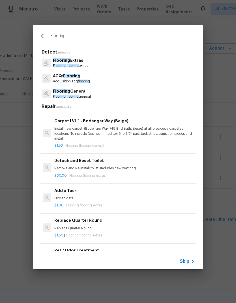
scroll to position [485, 0]
click at [73, 189] on h6 "Add a Task" at bounding box center [124, 190] width 141 height 6
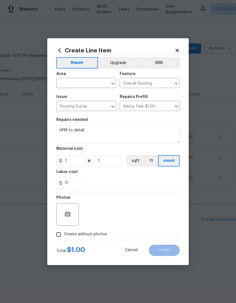
click at [81, 85] on input "text" at bounding box center [78, 83] width 44 height 9
type input "f"
click at [93, 105] on li "Interior Overall" at bounding box center [86, 105] width 60 height 9
type input "Interior Overall"
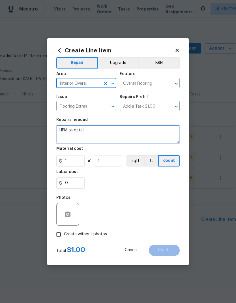
click at [114, 132] on textarea "HPM to detail" at bounding box center [118, 134] width 124 height 18
click at [112, 133] on textarea "HPM to detail" at bounding box center [118, 134] width 124 height 18
click at [111, 133] on textarea "HPM to detail" at bounding box center [118, 134] width 124 height 18
click at [114, 134] on textarea "HPM to detail" at bounding box center [118, 134] width 124 height 18
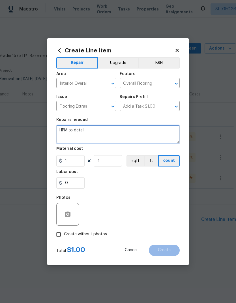
click at [91, 132] on textarea "HPM to detail" at bounding box center [118, 134] width 124 height 18
type textarea "H"
type textarea "P"
type textarea "Replace all carpeted areas with new gray carpet. Replace all tiled areas with L…"
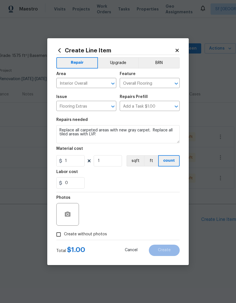
click at [161, 188] on div "0" at bounding box center [118, 182] width 124 height 11
click at [75, 211] on div at bounding box center [67, 214] width 23 height 23
click at [71, 215] on button "button" at bounding box center [68, 215] width 14 height 14
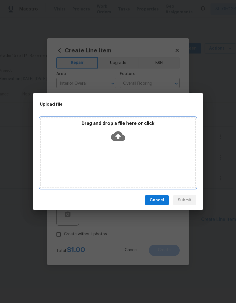
click at [114, 129] on icon at bounding box center [118, 136] width 14 height 14
click at [123, 137] on icon at bounding box center [118, 136] width 14 height 10
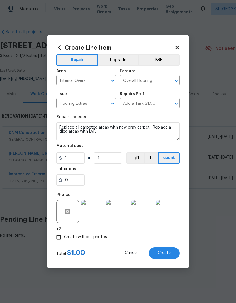
scroll to position [0, 84]
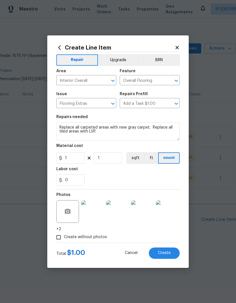
click at [166, 252] on span "Create" at bounding box center [164, 253] width 13 height 4
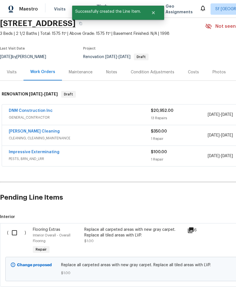
scroll to position [22, 0]
click at [22, 230] on input "checkbox" at bounding box center [17, 233] width 16 height 12
checkbox input "true"
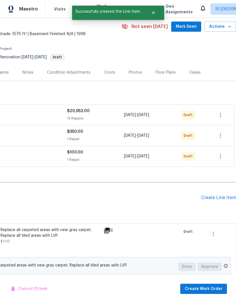
scroll to position [22, 84]
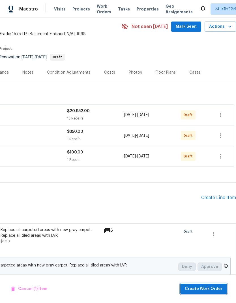
click at [215, 290] on span "Create Work Order" at bounding box center [204, 289] width 38 height 7
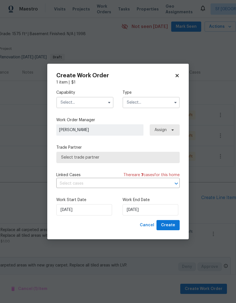
click at [94, 101] on input "text" at bounding box center [84, 102] width 57 height 11
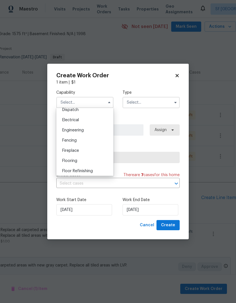
scroll to position [175, 0]
click at [83, 159] on div "Flooring" at bounding box center [85, 159] width 54 height 10
type input "Flooring"
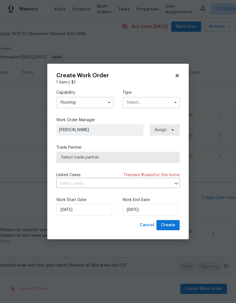
click at [157, 102] on input "text" at bounding box center [151, 102] width 57 height 11
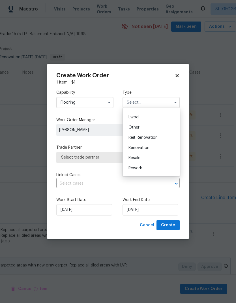
scroll to position [62, 0]
click at [155, 145] on div "Renovation" at bounding box center [151, 144] width 54 height 10
type input "Renovation"
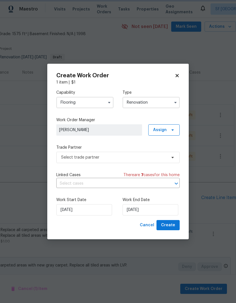
scroll to position [0, 0]
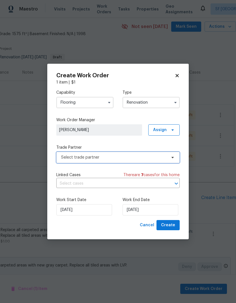
click at [132, 159] on span "Select trade partner" at bounding box center [114, 158] width 106 height 6
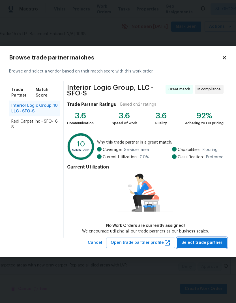
click at [204, 242] on span "Select trade partner" at bounding box center [202, 242] width 41 height 7
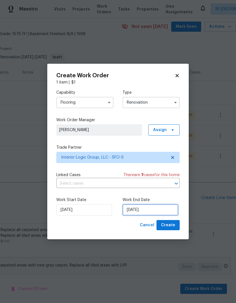
click at [151, 212] on input "[DATE]" at bounding box center [151, 209] width 56 height 11
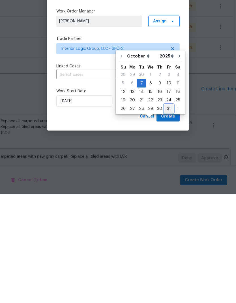
click at [168, 214] on div "31" at bounding box center [168, 218] width 9 height 8
type input "[DATE]"
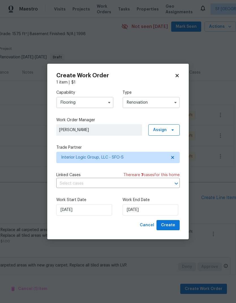
click at [121, 225] on div "Cancel Create" at bounding box center [118, 225] width 124 height 10
click at [171, 228] on span "Create" at bounding box center [168, 225] width 14 height 7
